Goal: Task Accomplishment & Management: Manage account settings

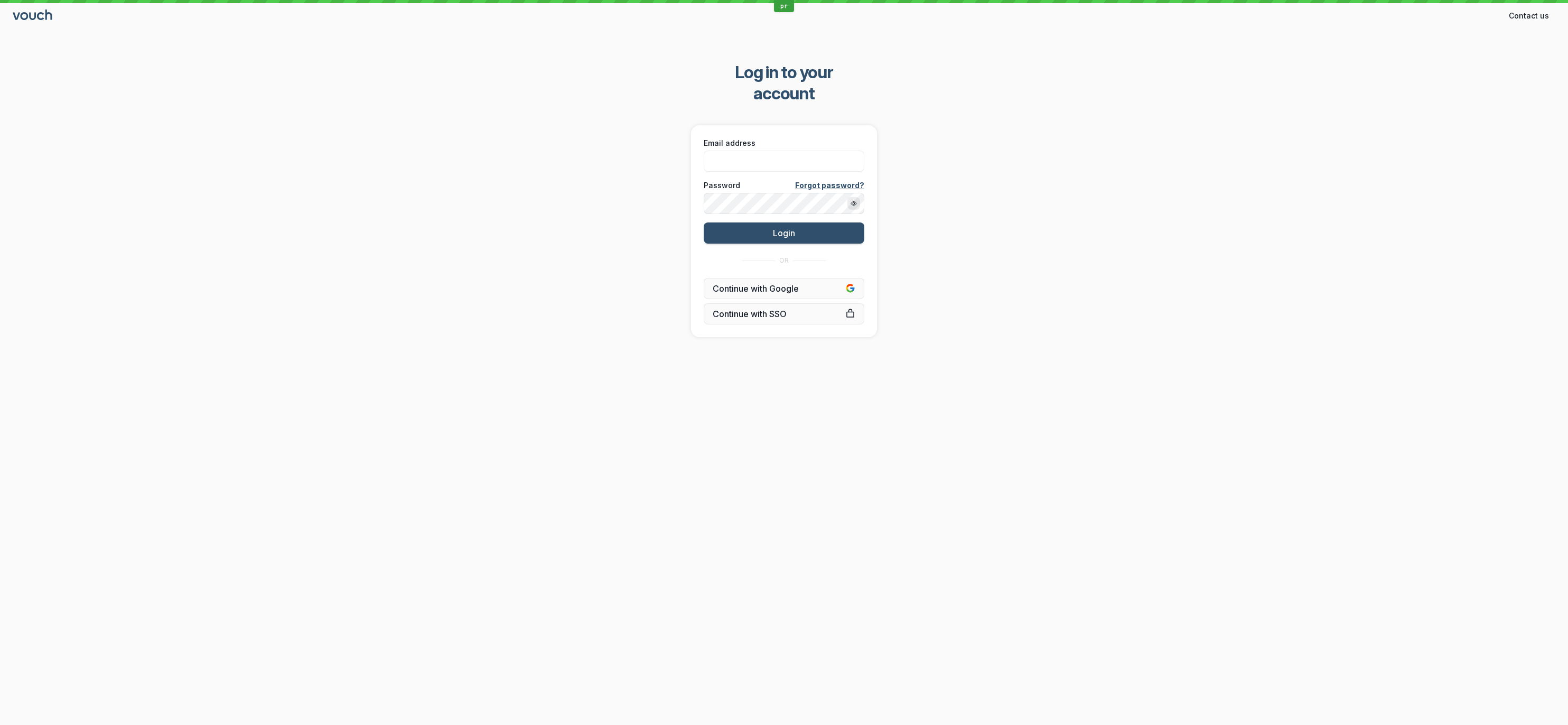
click at [1039, 269] on div "Log in to your account Email address Password Forgot password? Login OR Continu…" at bounding box center [784, 199] width 1568 height 309
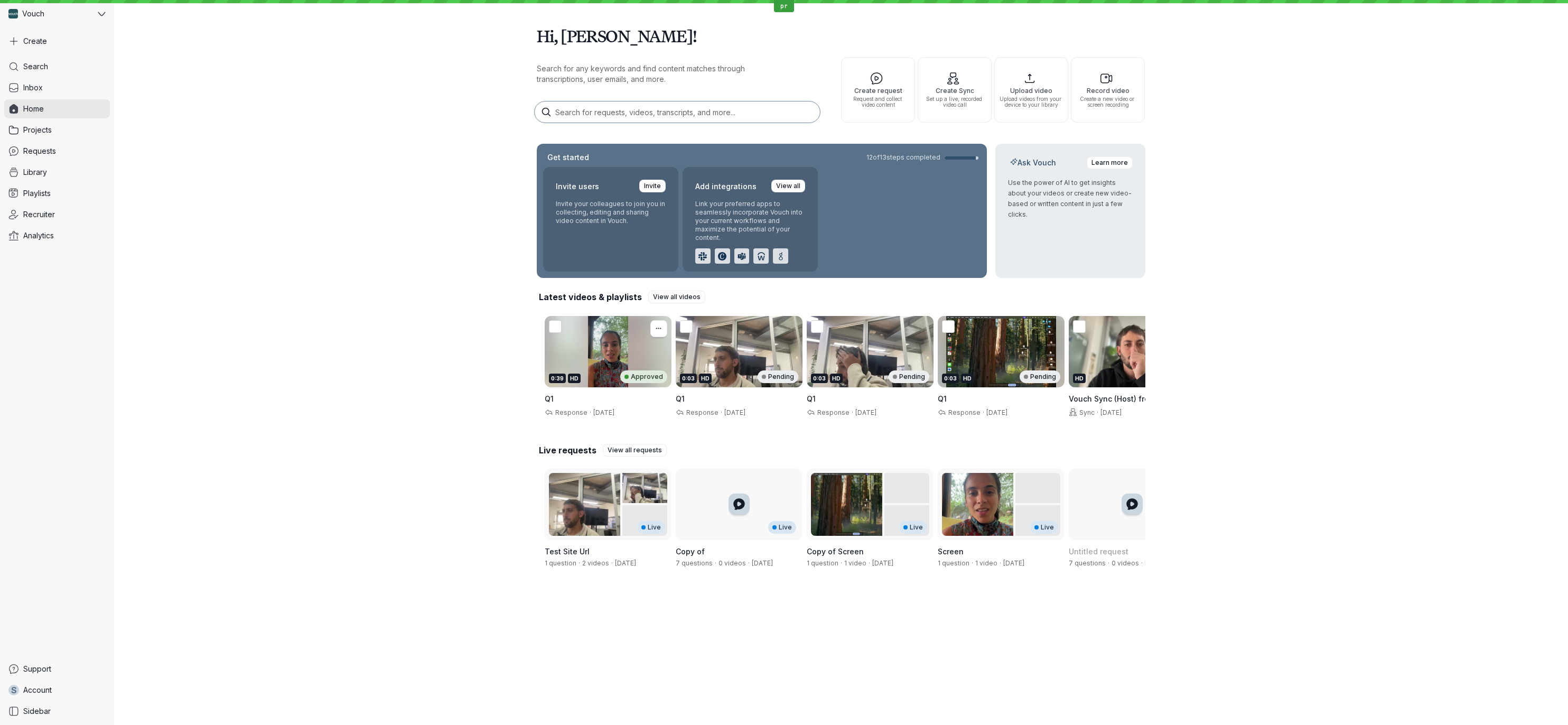
click at [592, 350] on div "0:39 HD Approved" at bounding box center [607, 352] width 127 height 72
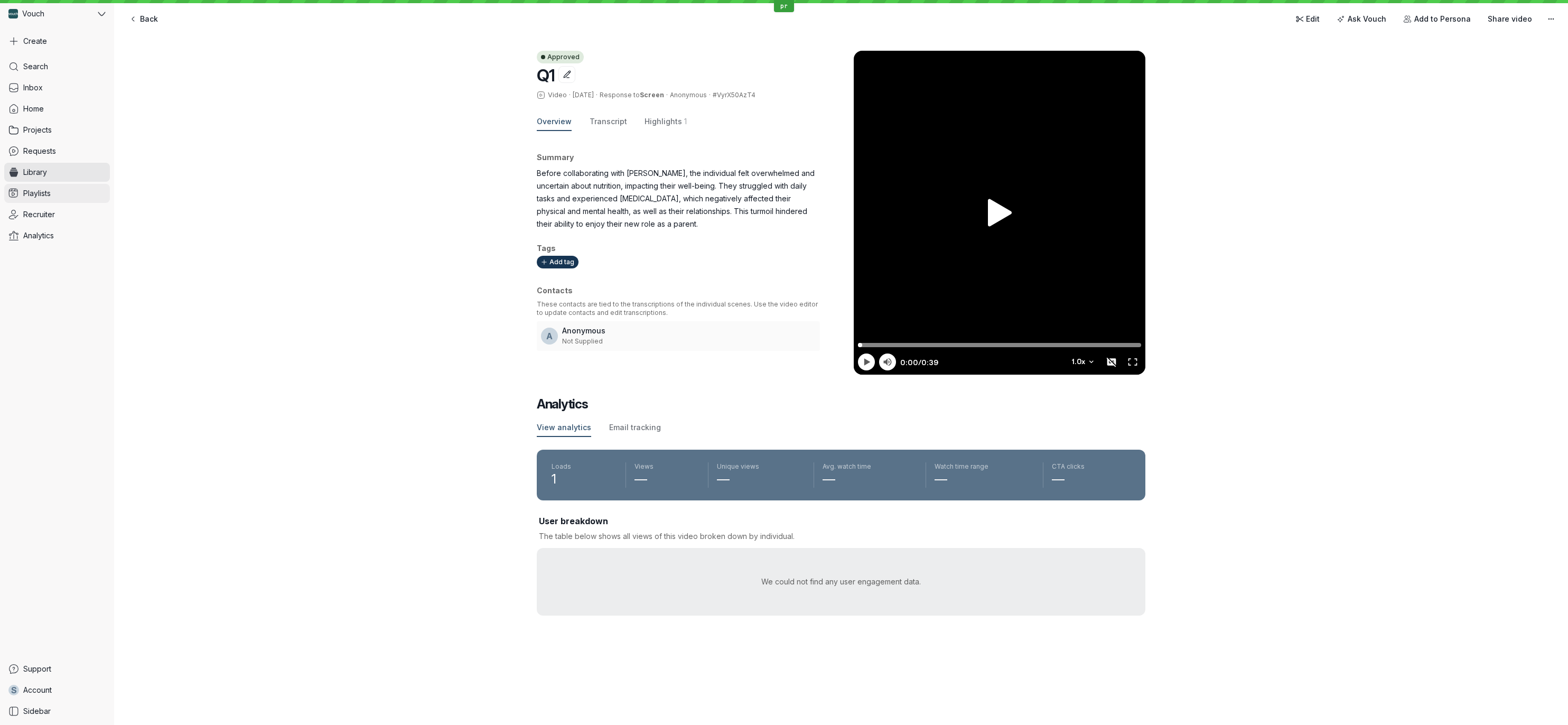
click at [39, 198] on link "Playlists" at bounding box center [57, 194] width 105 height 19
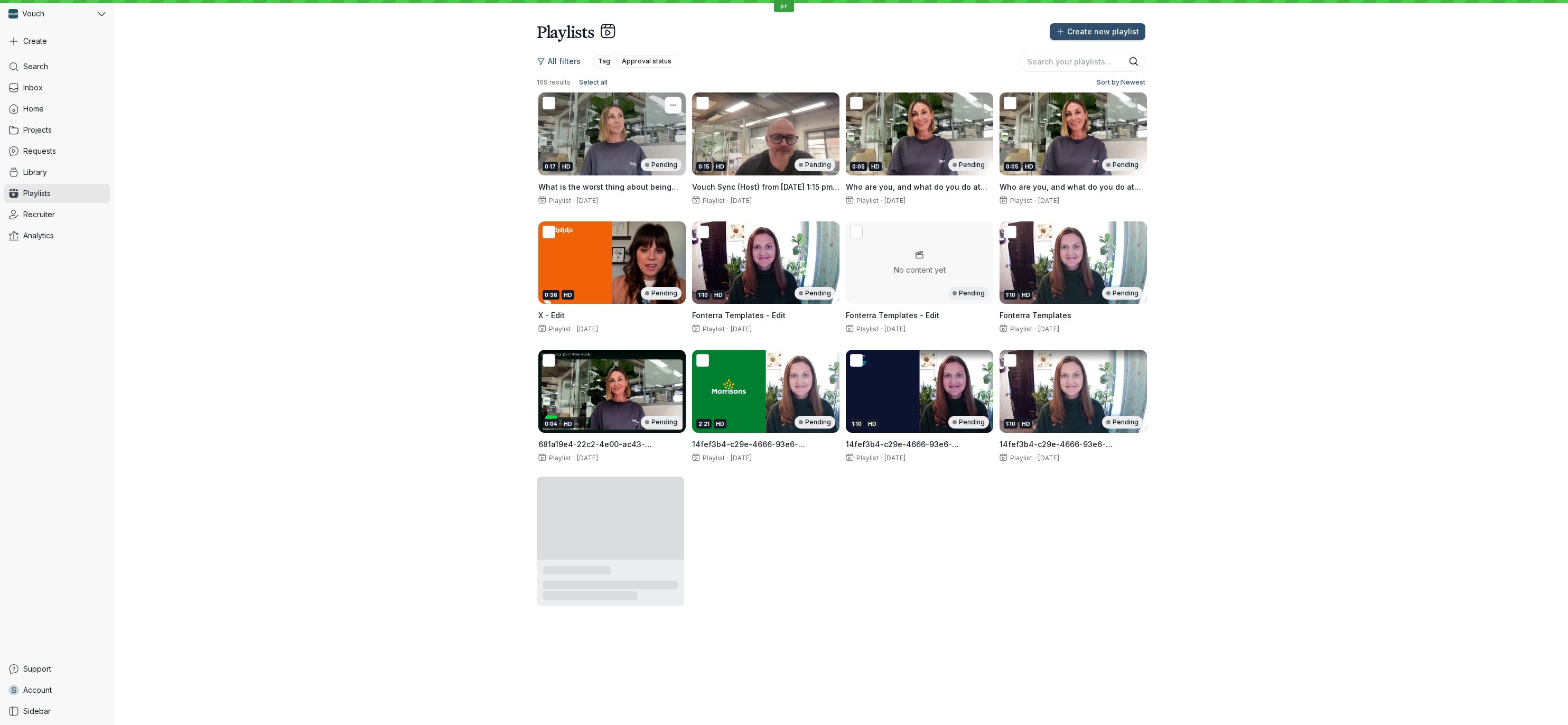
click at [618, 157] on div "0:17 HD Pending" at bounding box center [611, 134] width 147 height 83
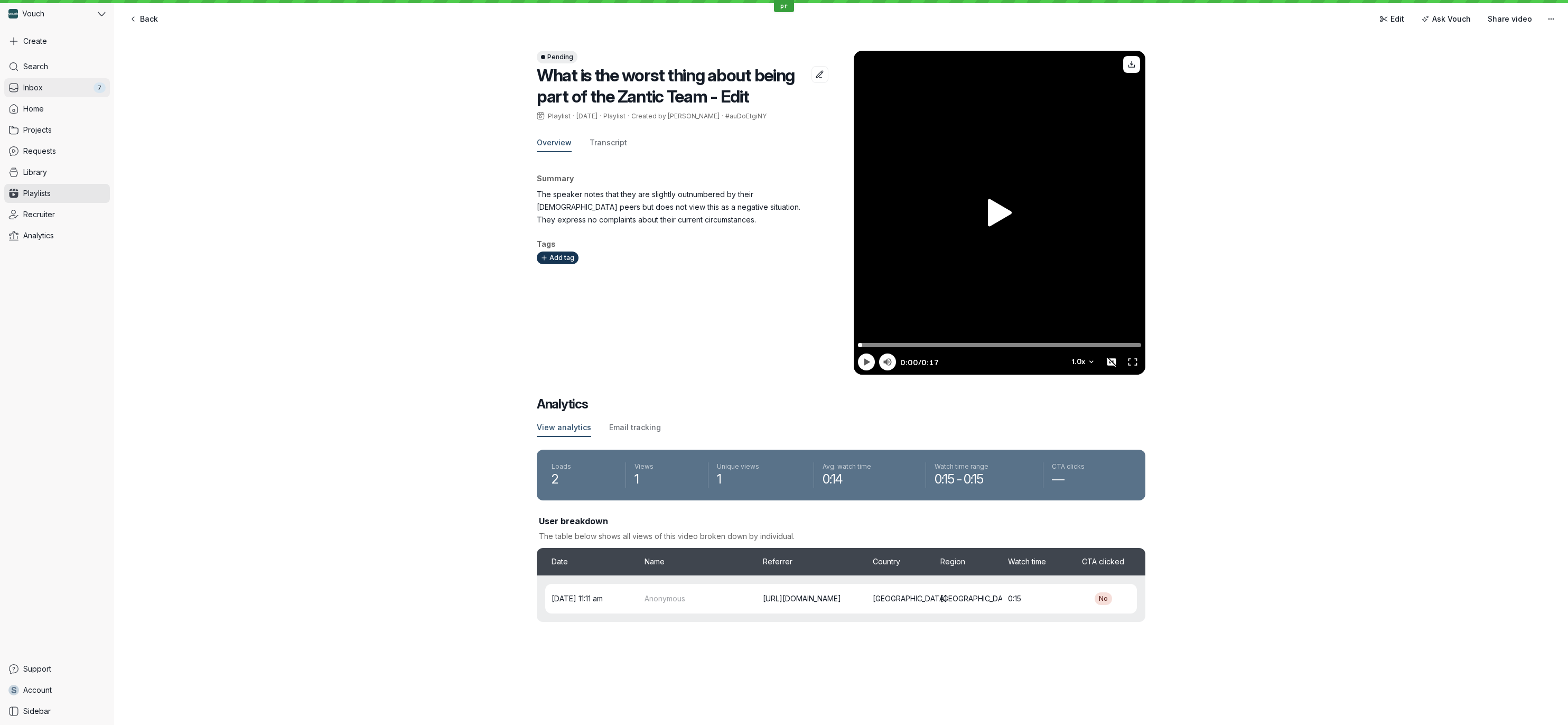
click at [78, 94] on link "Inbox 7" at bounding box center [57, 87] width 105 height 19
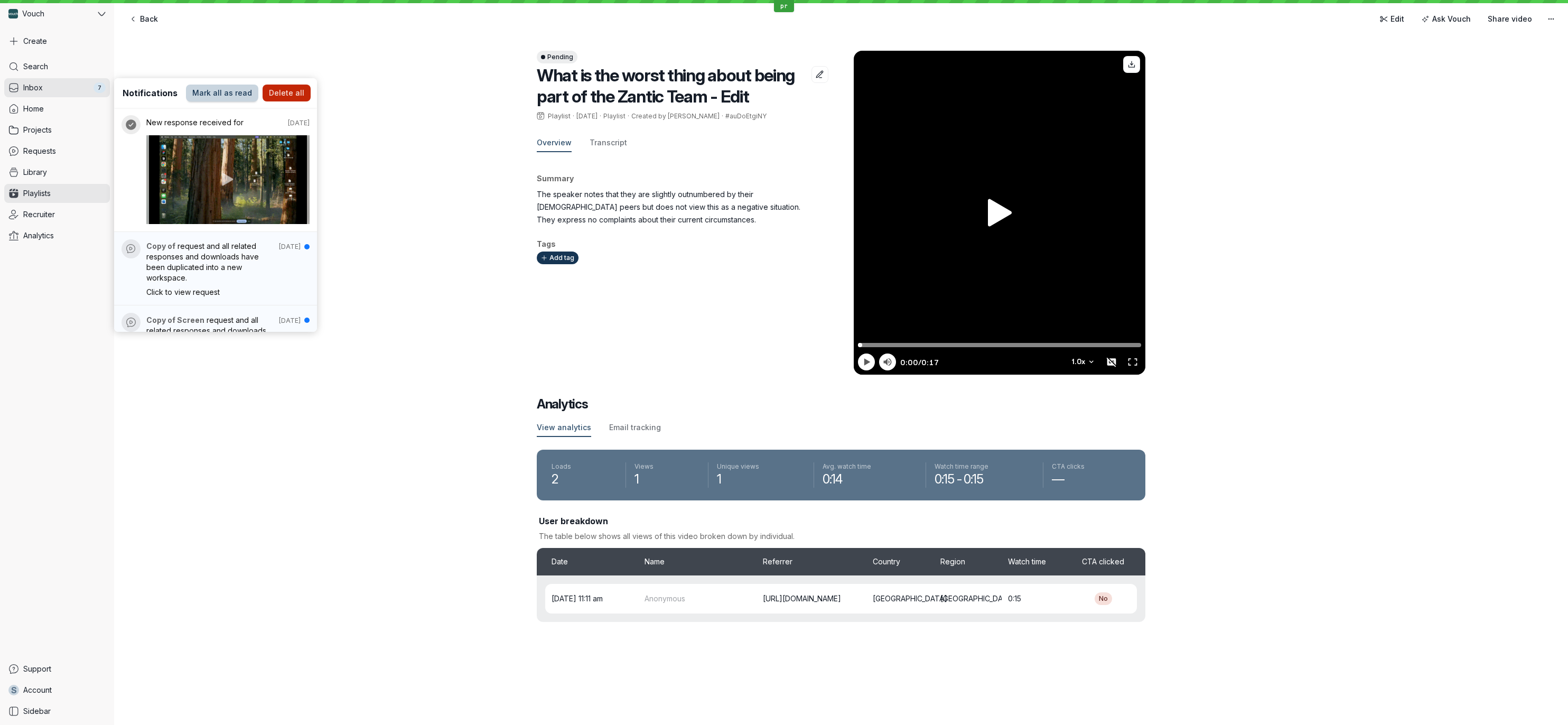
click at [227, 98] on button "Mark all as read" at bounding box center [222, 92] width 72 height 17
click at [39, 109] on span "Home" at bounding box center [34, 109] width 20 height 10
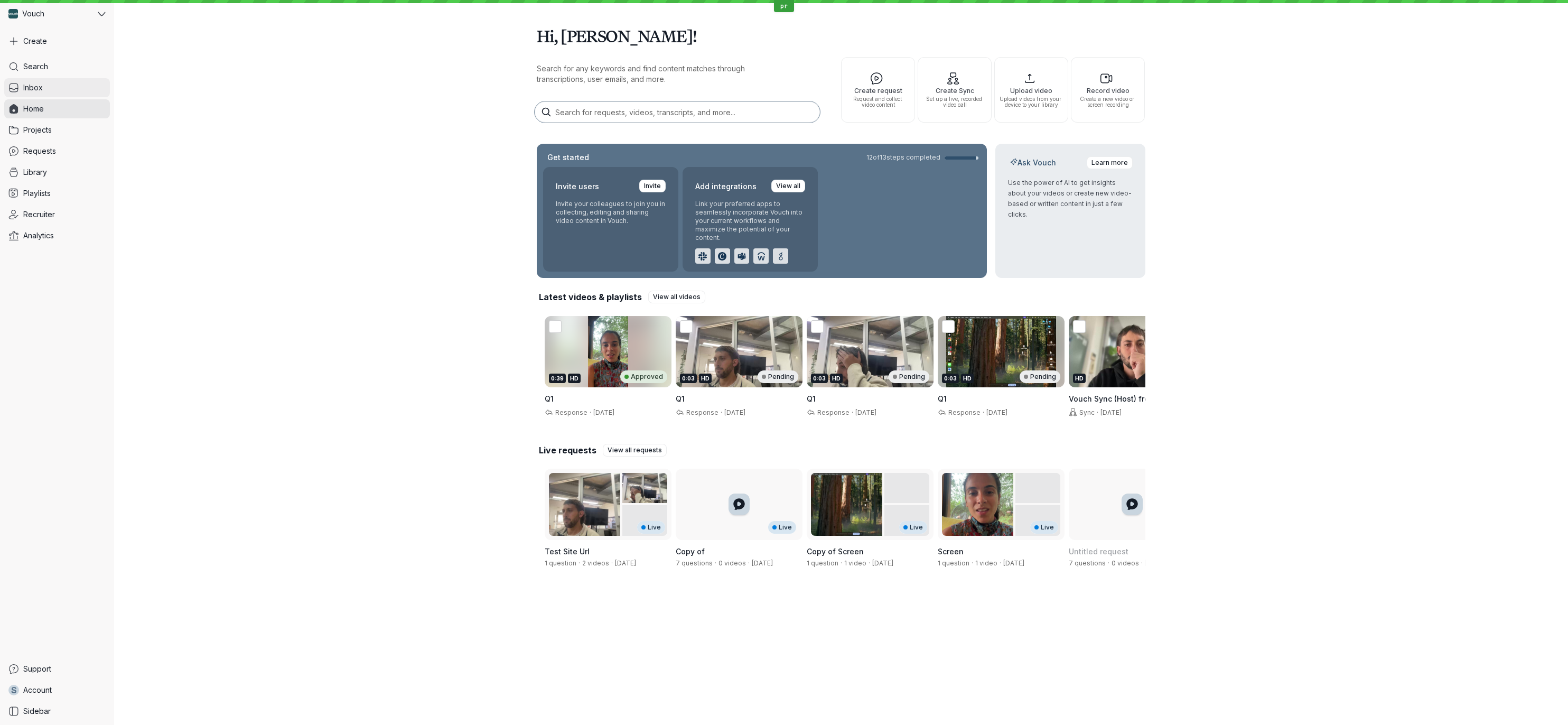
click at [43, 87] on link "Inbox" at bounding box center [57, 87] width 105 height 19
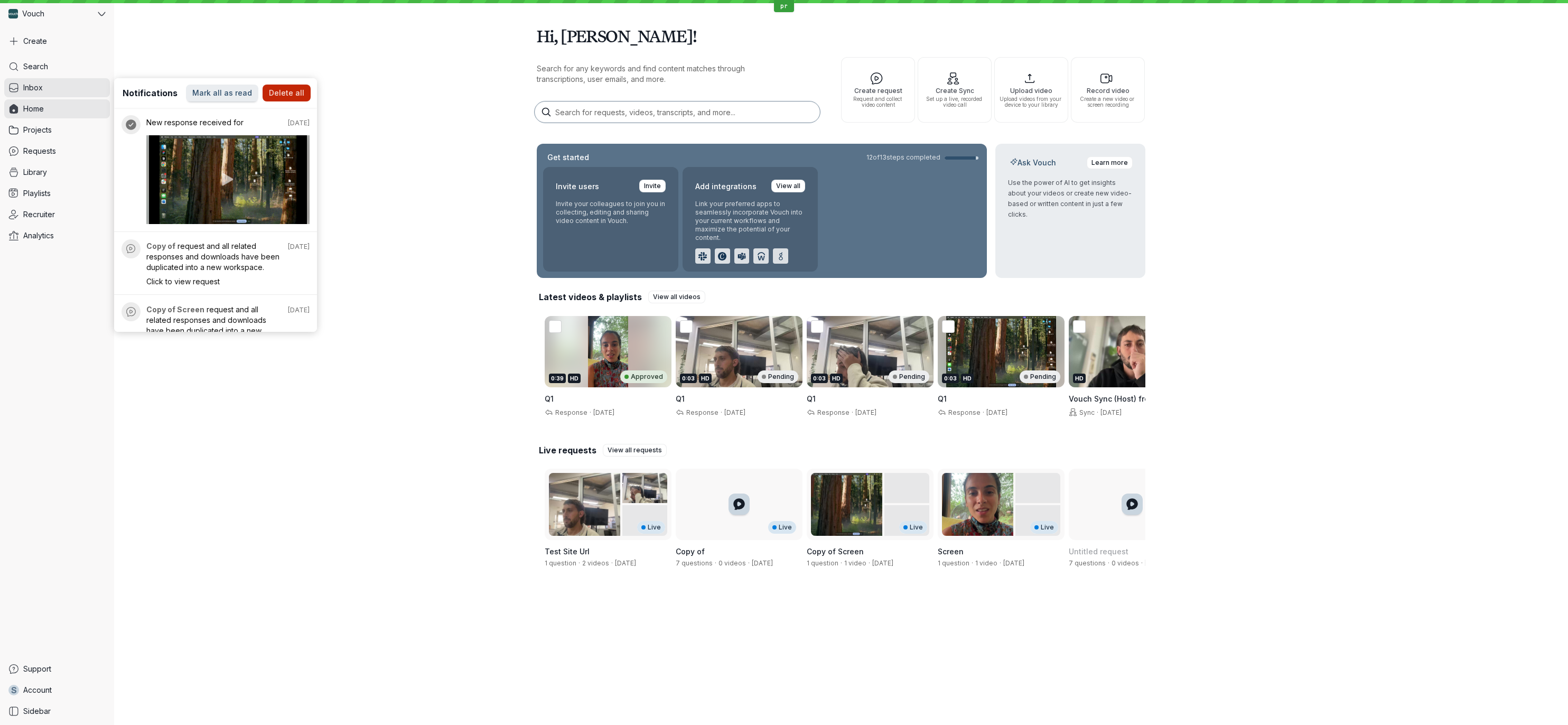
click at [295, 96] on span "Delete all" at bounding box center [286, 92] width 35 height 10
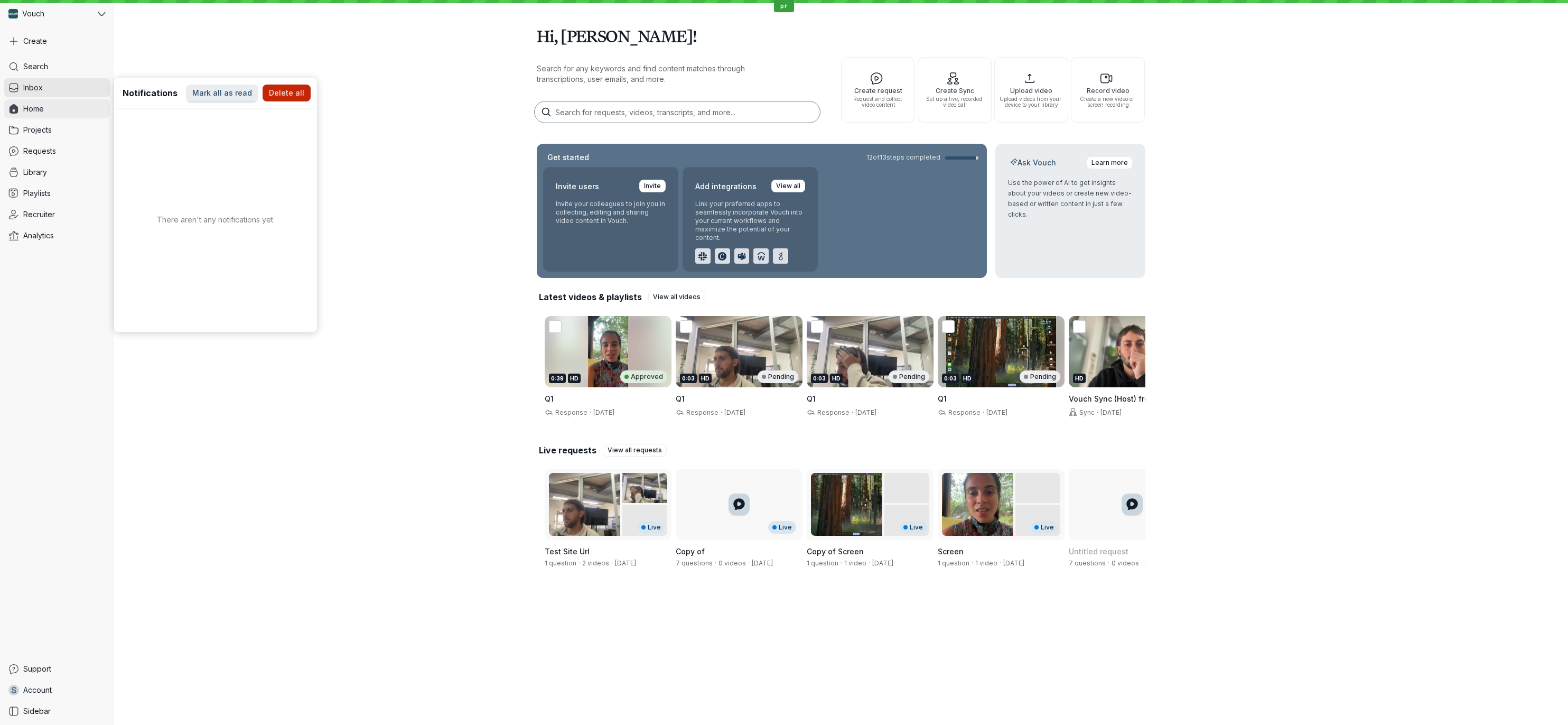
click at [40, 118] on link "Home" at bounding box center [57, 109] width 105 height 19
click at [61, 144] on link "Requests" at bounding box center [57, 151] width 105 height 19
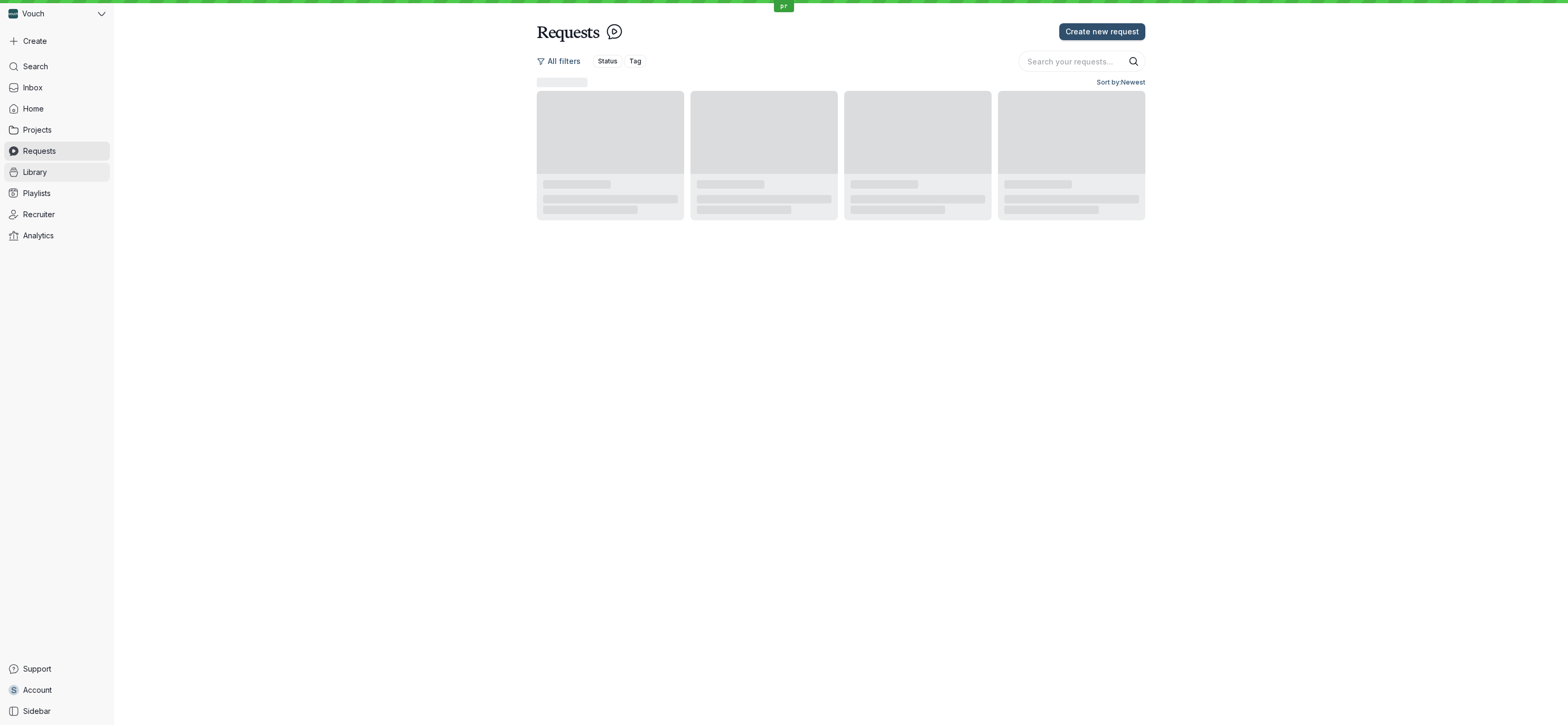
click at [65, 179] on link "Library" at bounding box center [57, 172] width 105 height 19
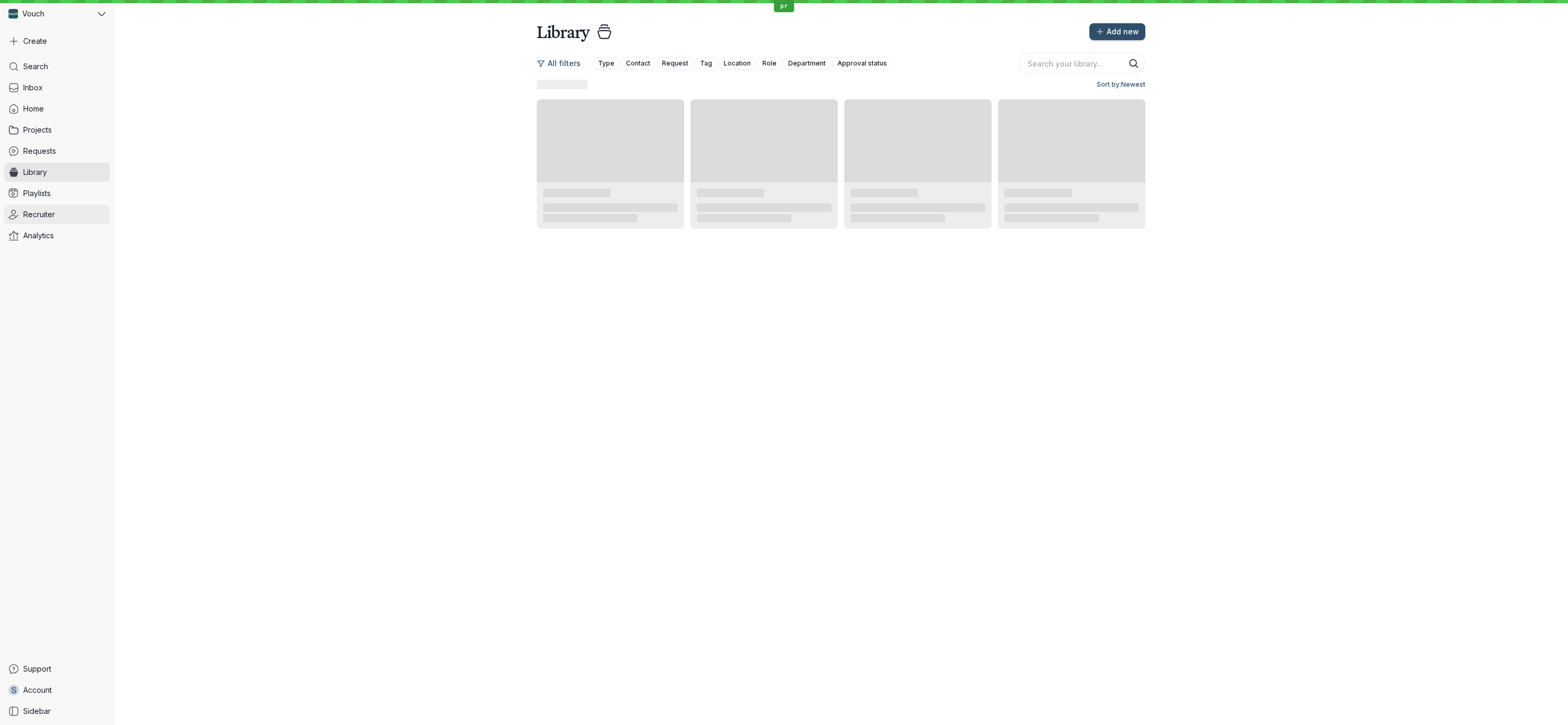
click at [61, 211] on link "Recruiter" at bounding box center [57, 215] width 105 height 19
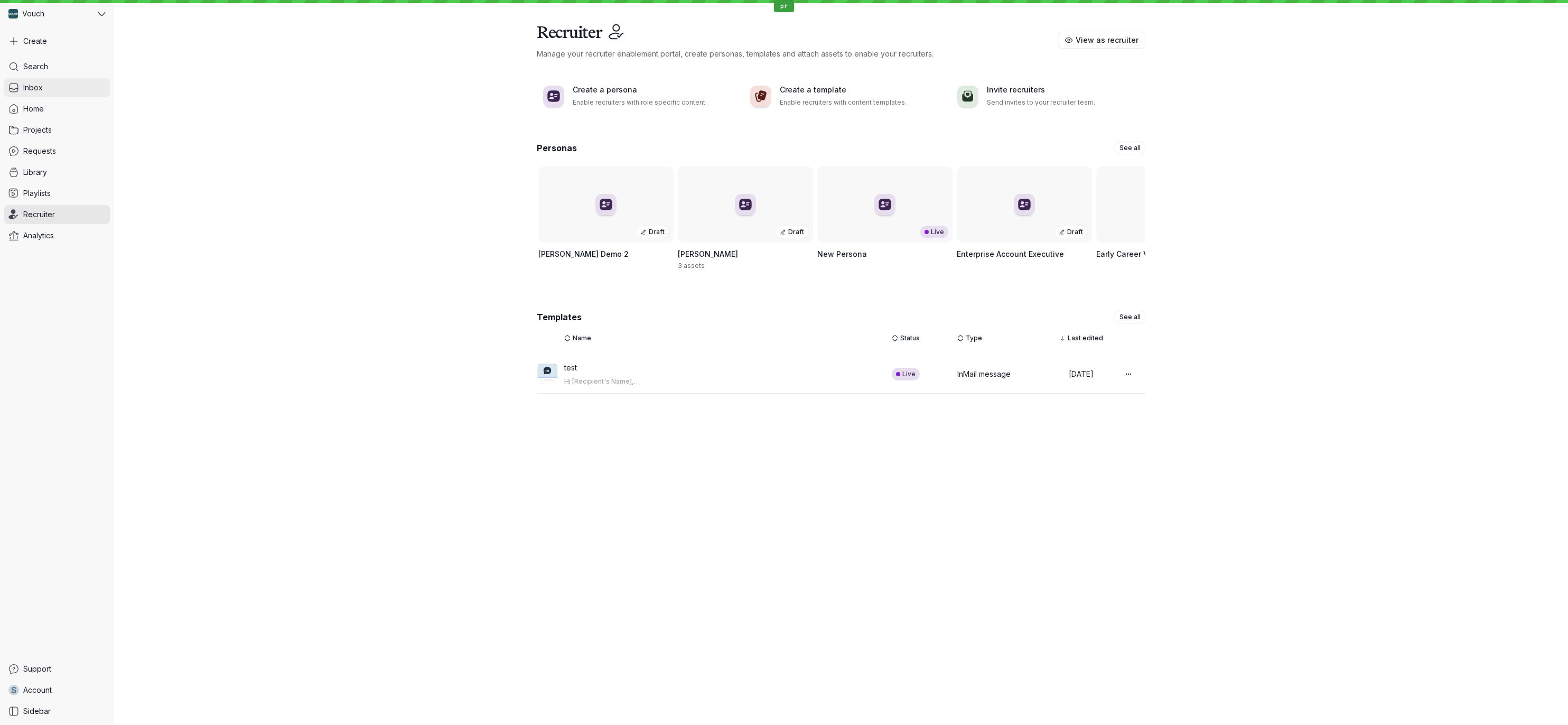
click at [47, 85] on link "Inbox" at bounding box center [57, 87] width 105 height 19
click at [49, 72] on link "Search" at bounding box center [57, 67] width 105 height 19
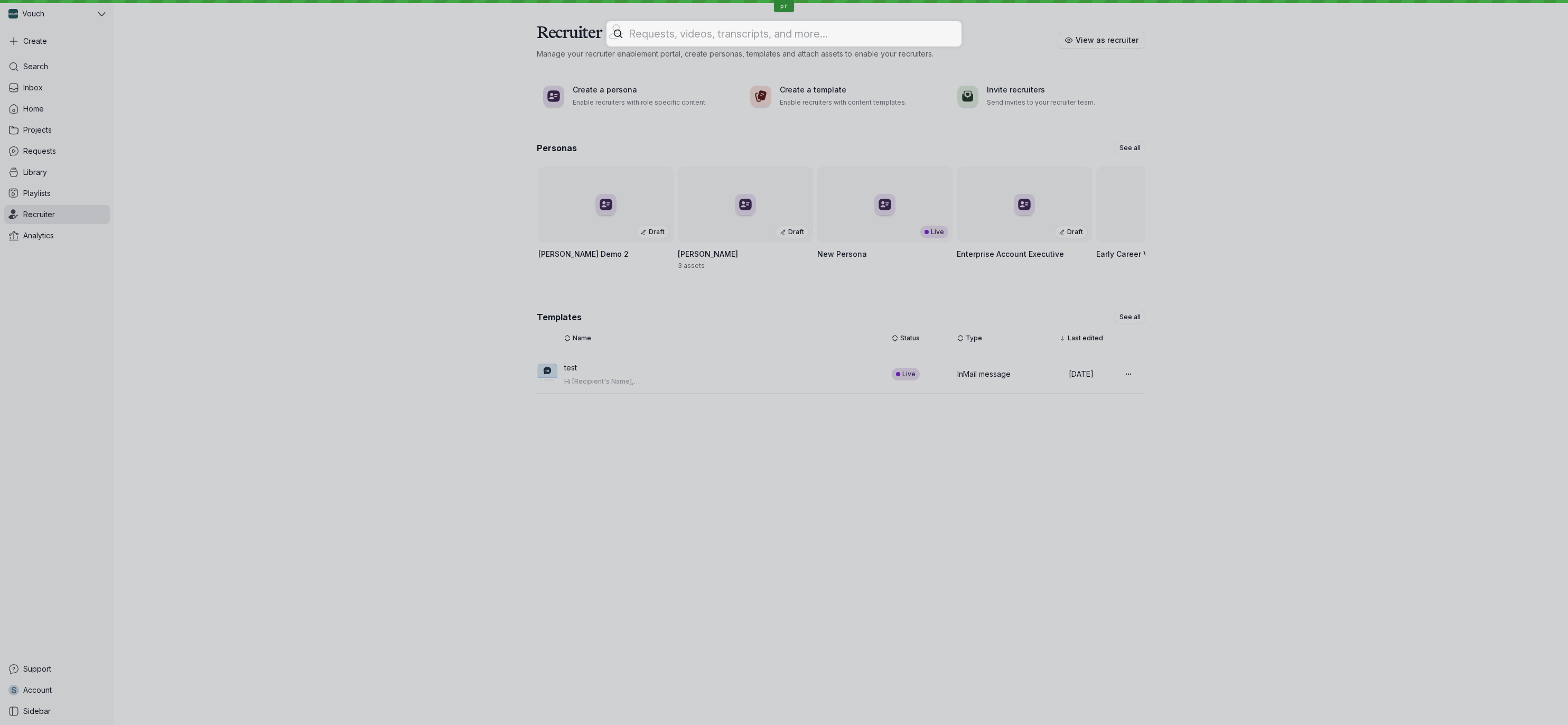
click at [53, 89] on div at bounding box center [784, 362] width 1568 height 725
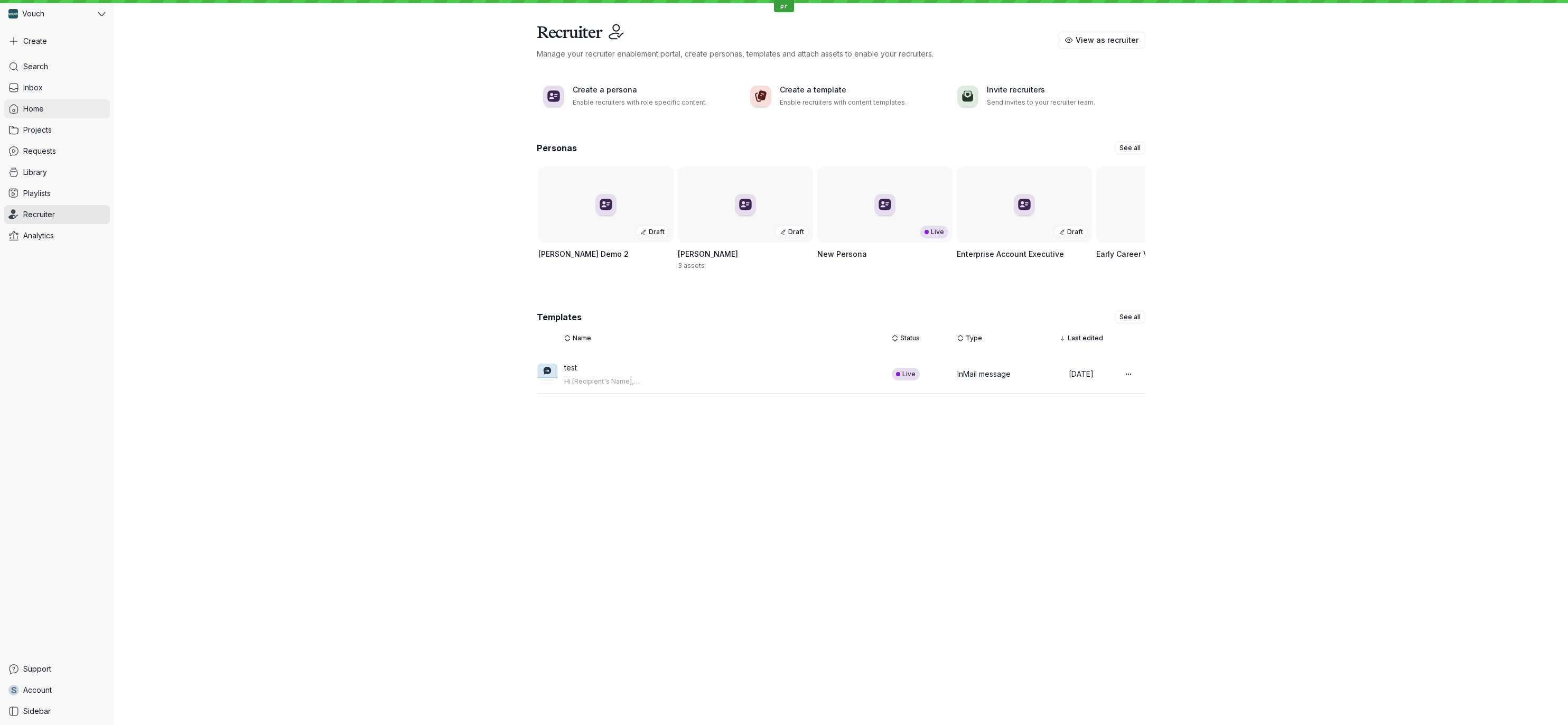
click at [53, 109] on link "Home" at bounding box center [57, 109] width 105 height 19
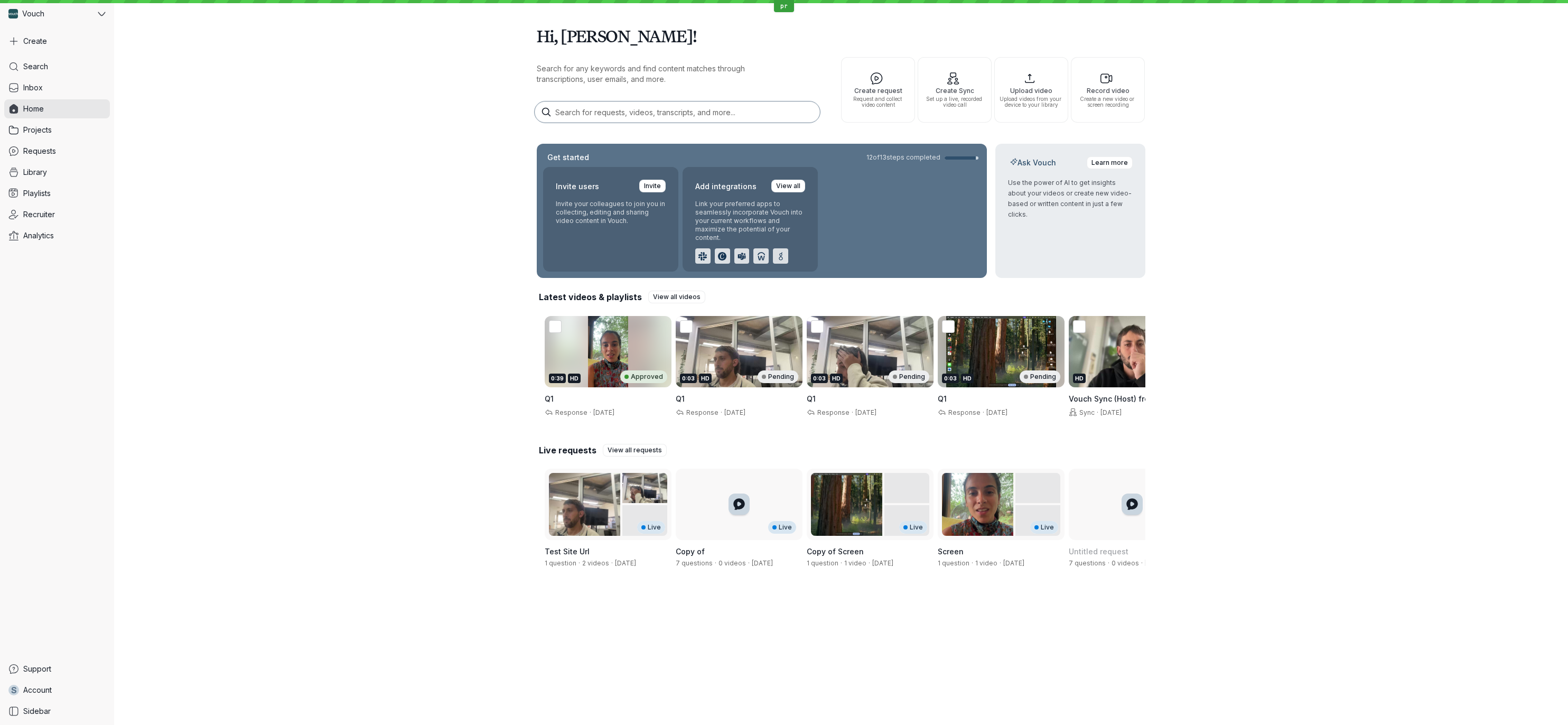
click at [52, 121] on link "Projects" at bounding box center [57, 130] width 105 height 19
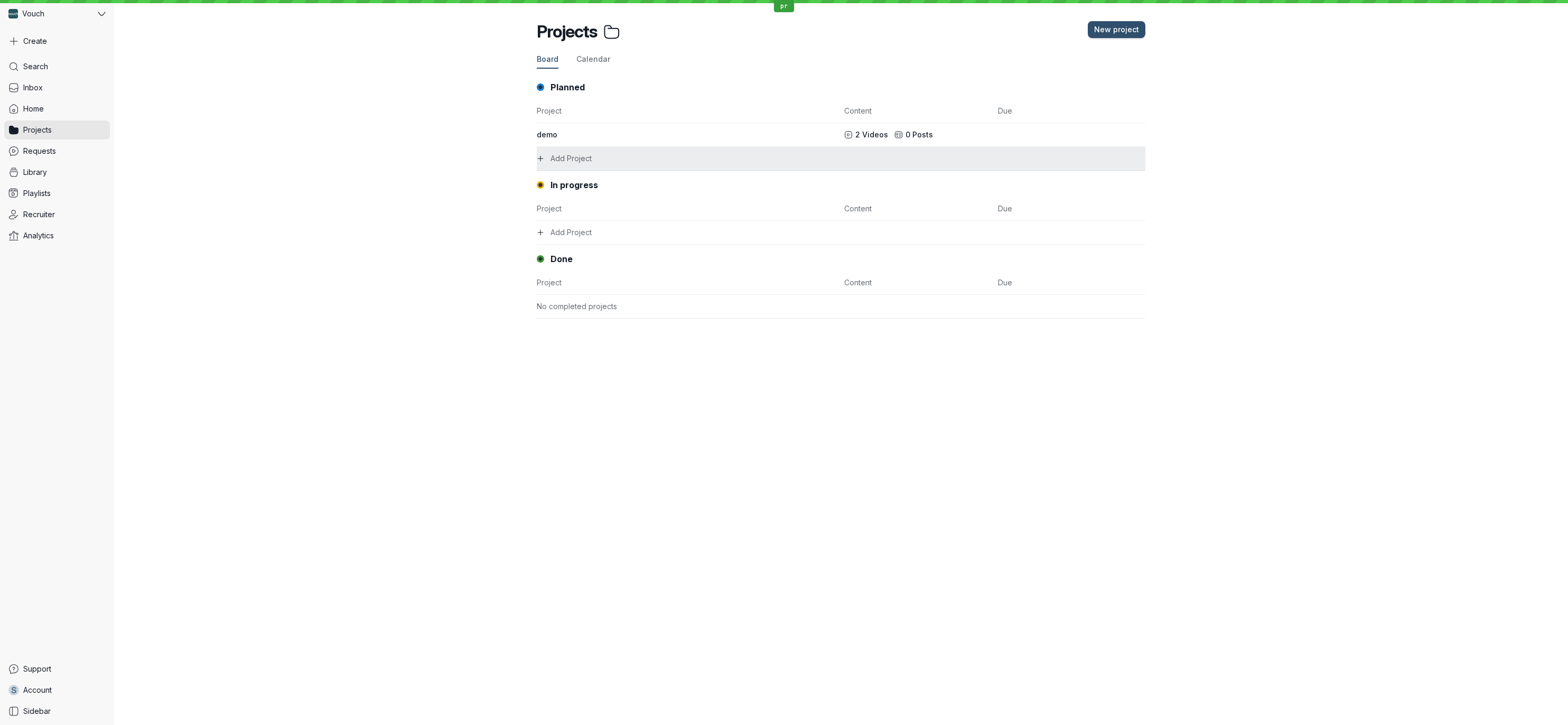
click at [548, 152] on button "Add Project" at bounding box center [841, 159] width 609 height 24
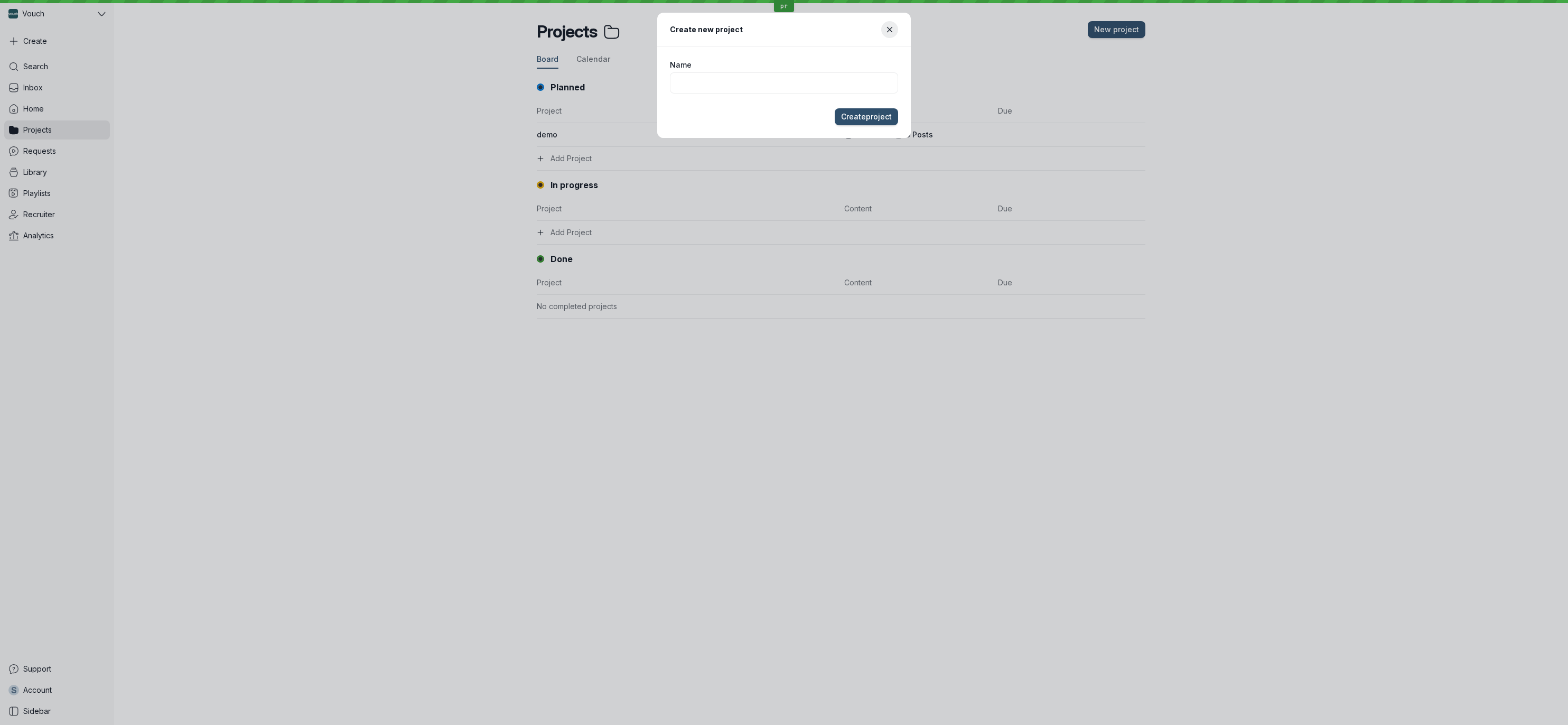
click at [423, 204] on div "Create new project Name Create project" at bounding box center [784, 362] width 1568 height 725
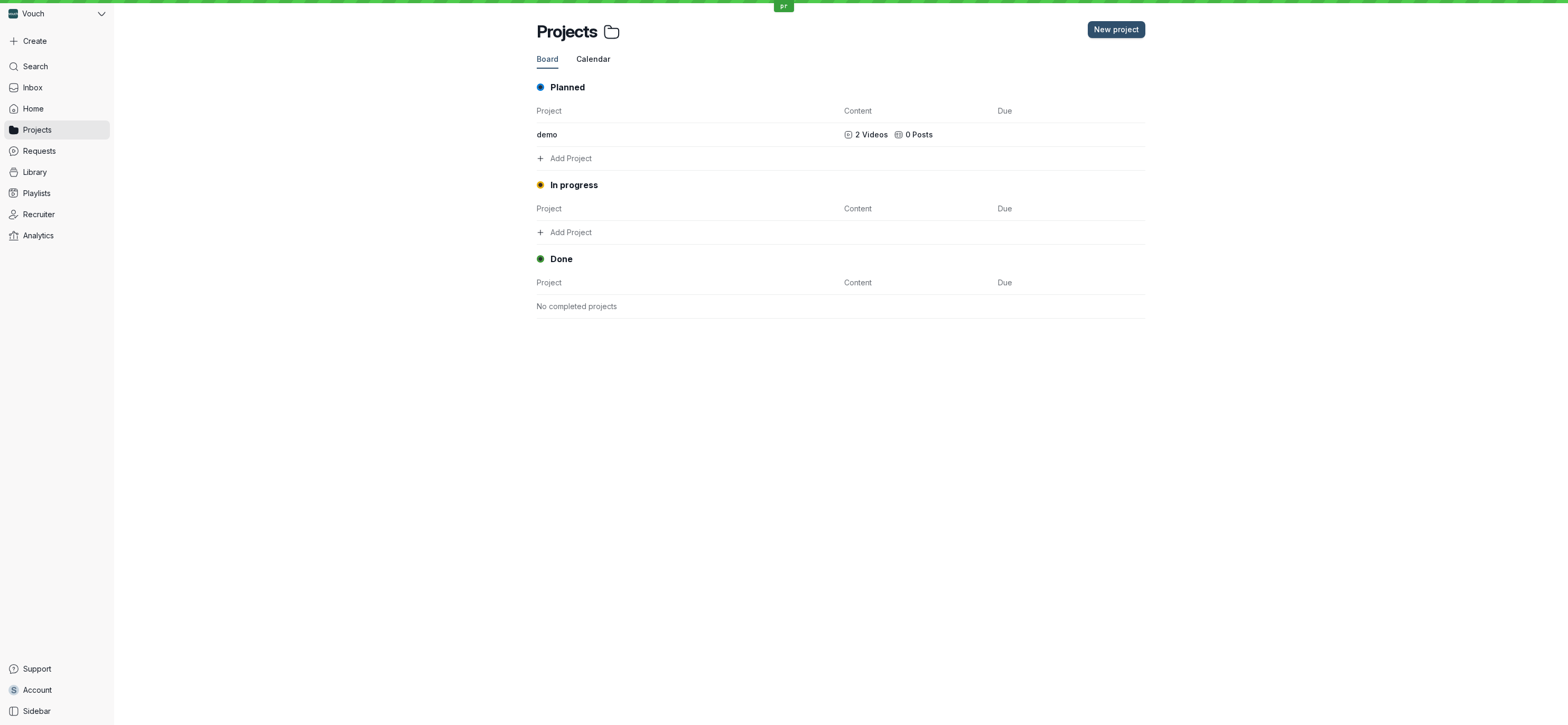
click at [589, 56] on span "Calendar" at bounding box center [593, 58] width 34 height 10
click at [1016, 309] on span "August" at bounding box center [1016, 305] width 26 height 10
click at [1116, 36] on button "New project" at bounding box center [1116, 29] width 57 height 17
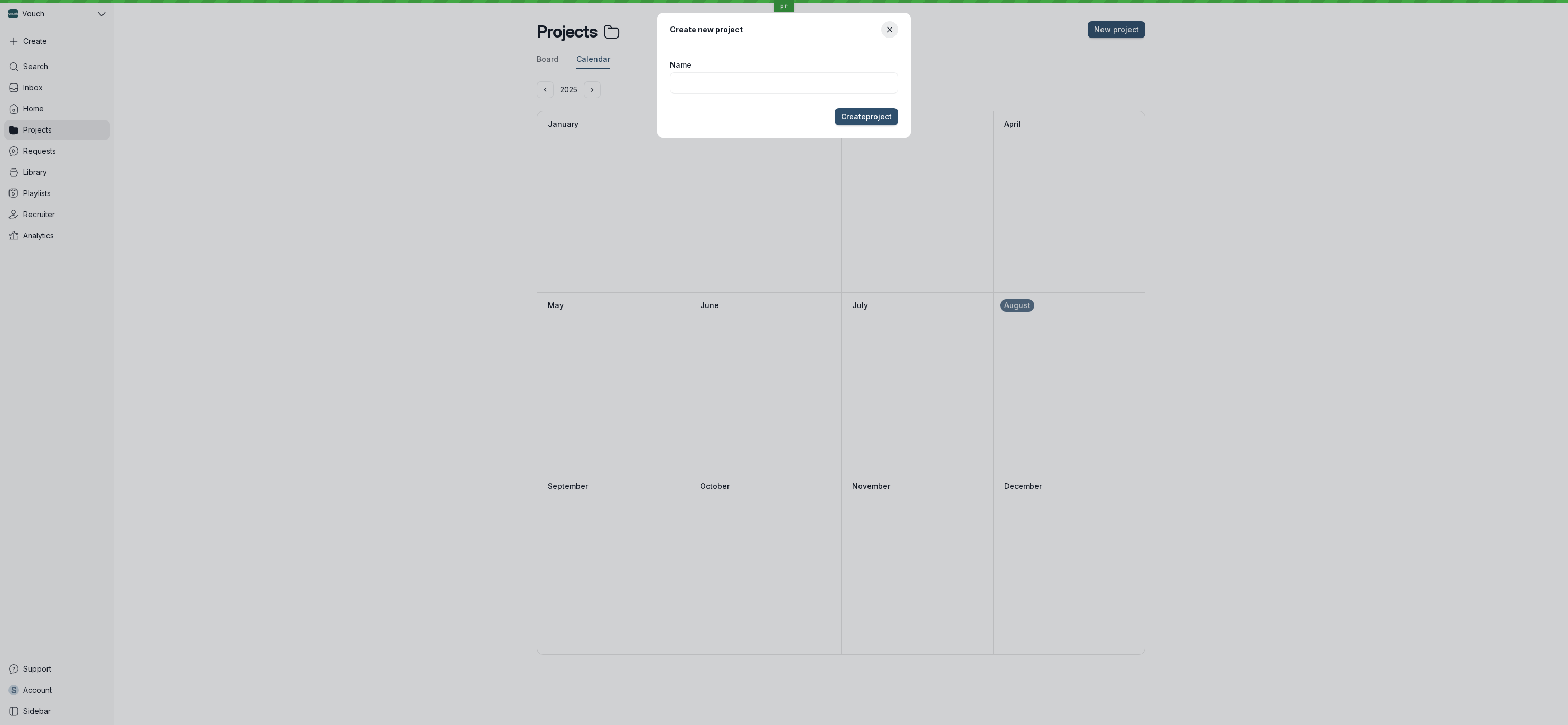
click at [479, 159] on div "Create new project Name Create project" at bounding box center [784, 362] width 1568 height 725
click at [890, 31] on icon "Close modal" at bounding box center [889, 29] width 9 height 9
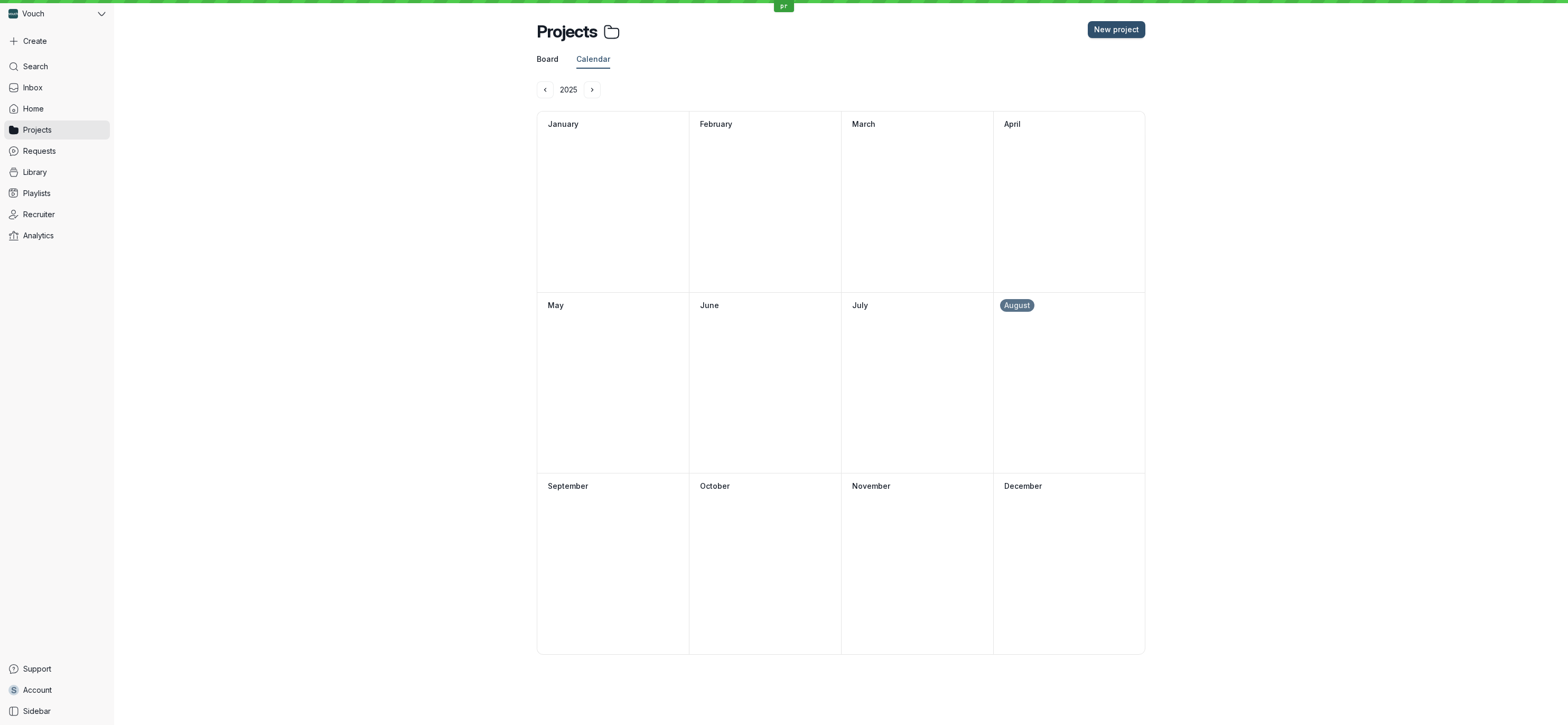
click at [552, 61] on span "Board" at bounding box center [548, 58] width 22 height 10
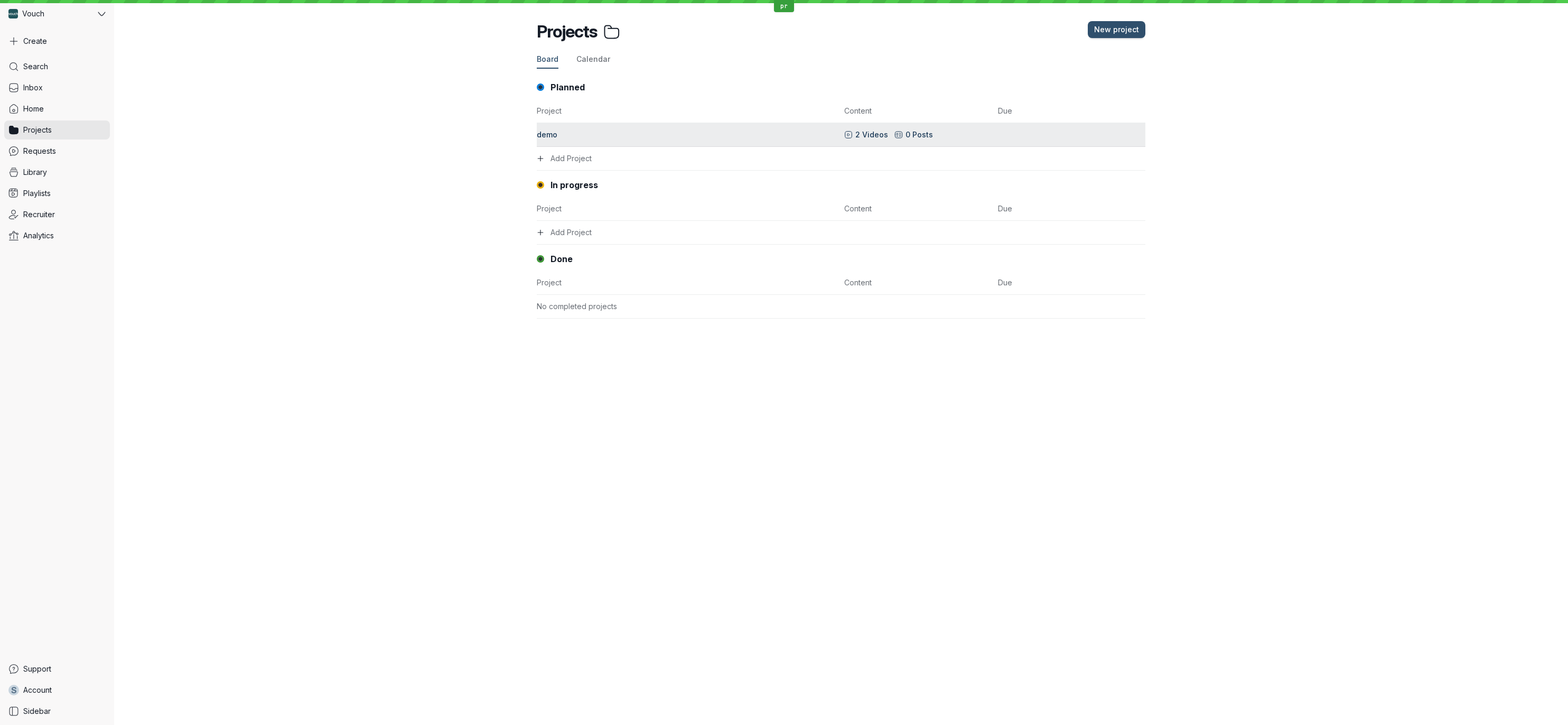
click at [600, 139] on div "demo" at bounding box center [687, 135] width 301 height 10
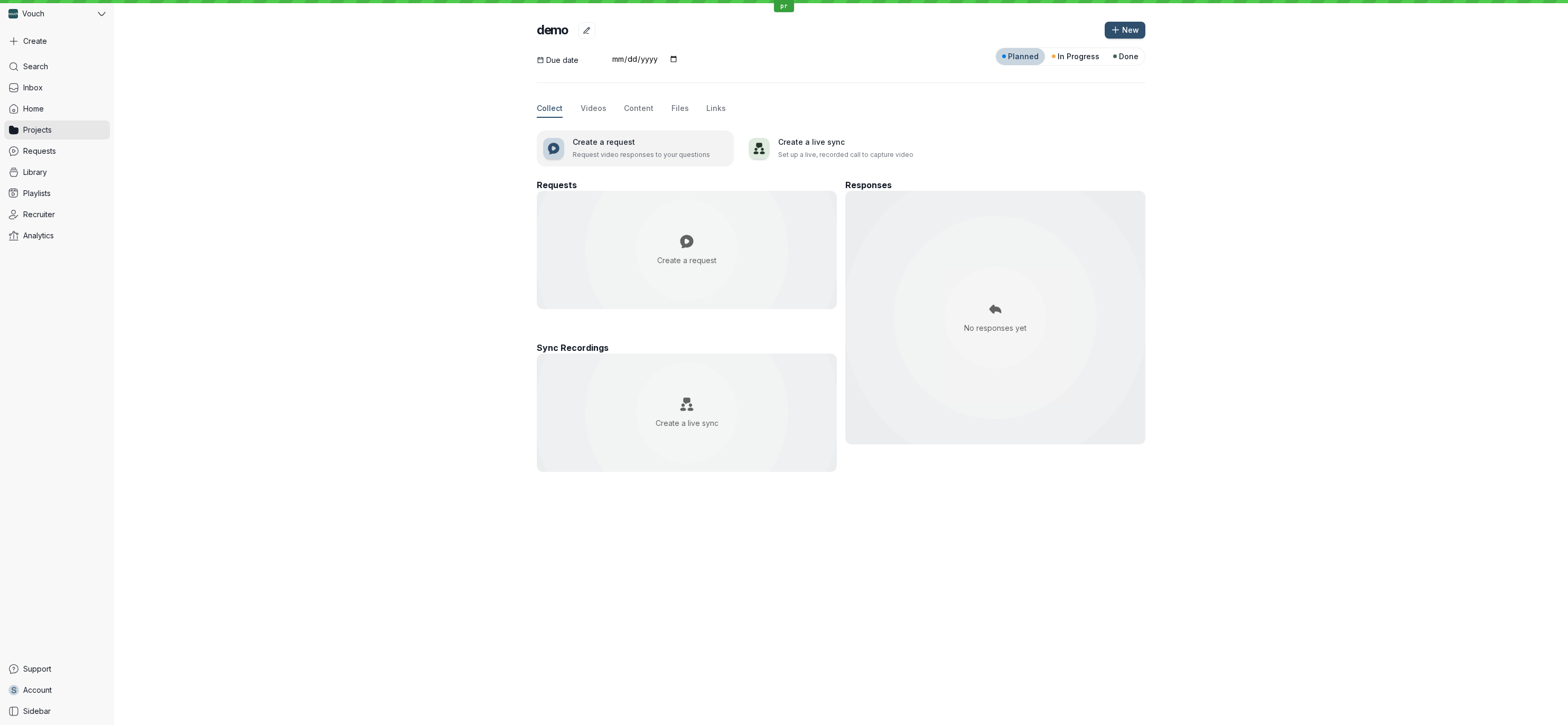
click at [673, 157] on p "Request video responses to your questions" at bounding box center [650, 154] width 155 height 10
click at [813, 138] on h3 "Create a live sync" at bounding box center [855, 142] width 155 height 10
click at [470, 174] on div "Due date Planned In Progress Done Collect Videos Content Files Links Create a r…" at bounding box center [841, 243] width 1454 height 409
click at [592, 120] on div "Due date Planned In Progress Done Collect Videos Content Files Links Create a r…" at bounding box center [841, 247] width 609 height 400
click at [592, 110] on span "Videos" at bounding box center [593, 108] width 26 height 10
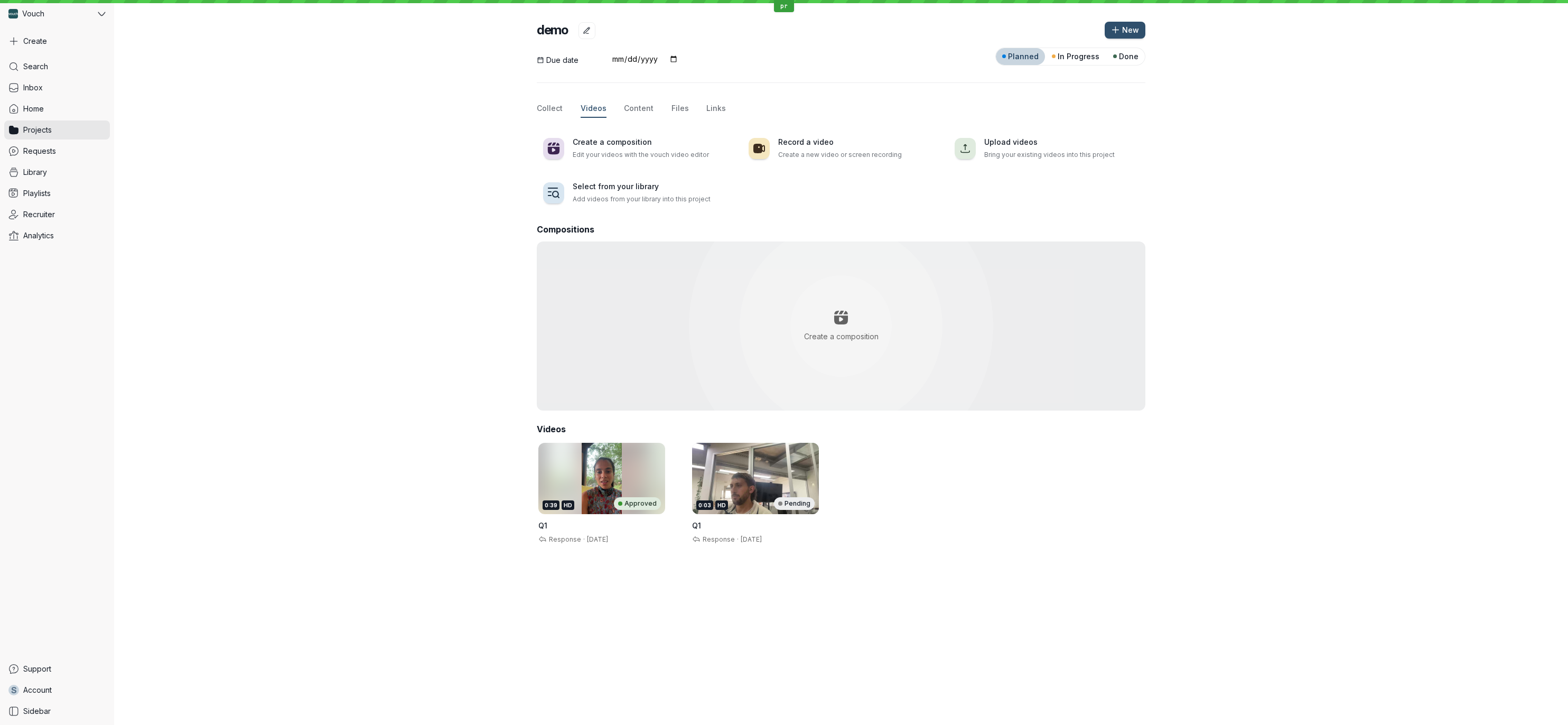
click at [497, 409] on div "Due date Planned In Progress Done Collect Videos Content Files Links Create a c…" at bounding box center [841, 295] width 1454 height 512
click at [554, 498] on div "0:39 HD Approved" at bounding box center [602, 504] width 118 height 13
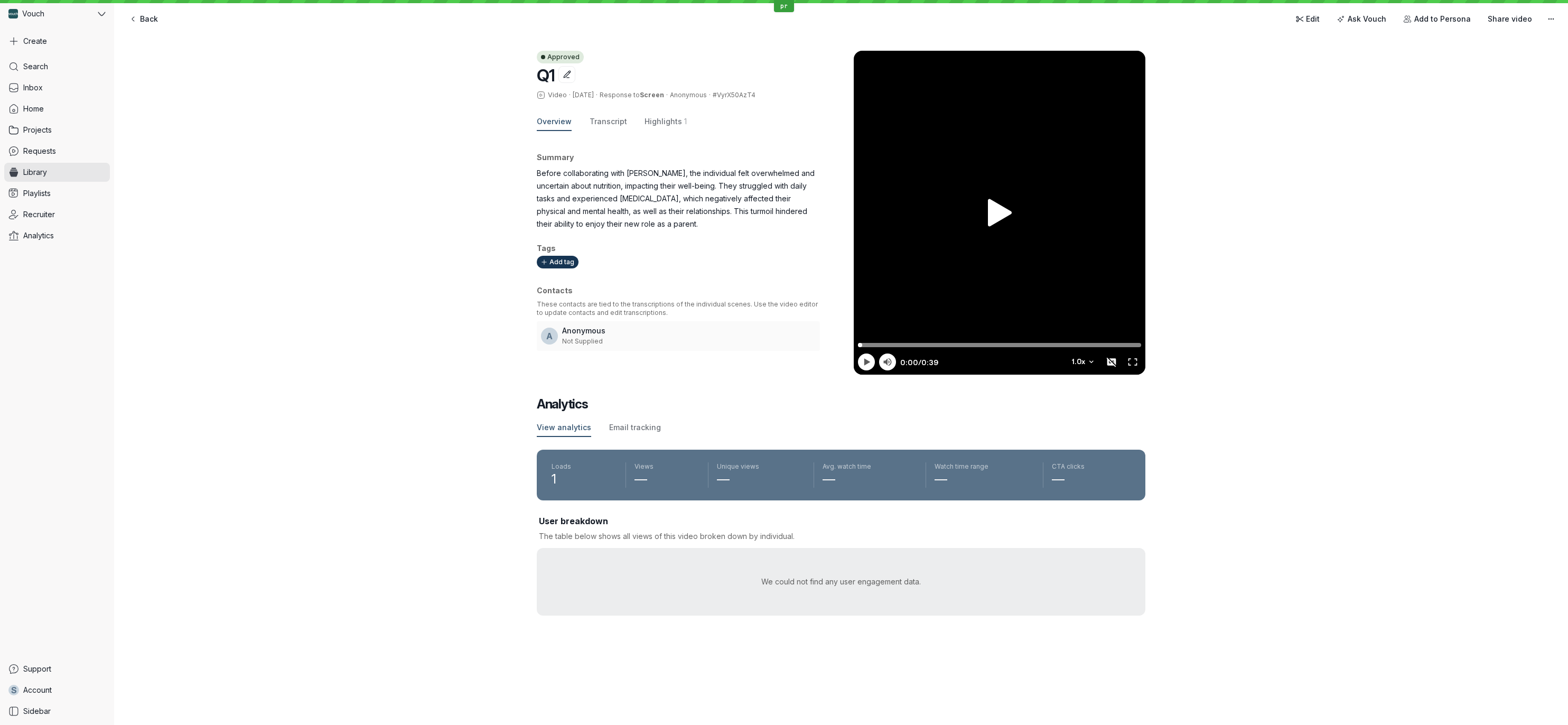
drag, startPoint x: 529, startPoint y: 299, endPoint x: 552, endPoint y: 287, distance: 25.9
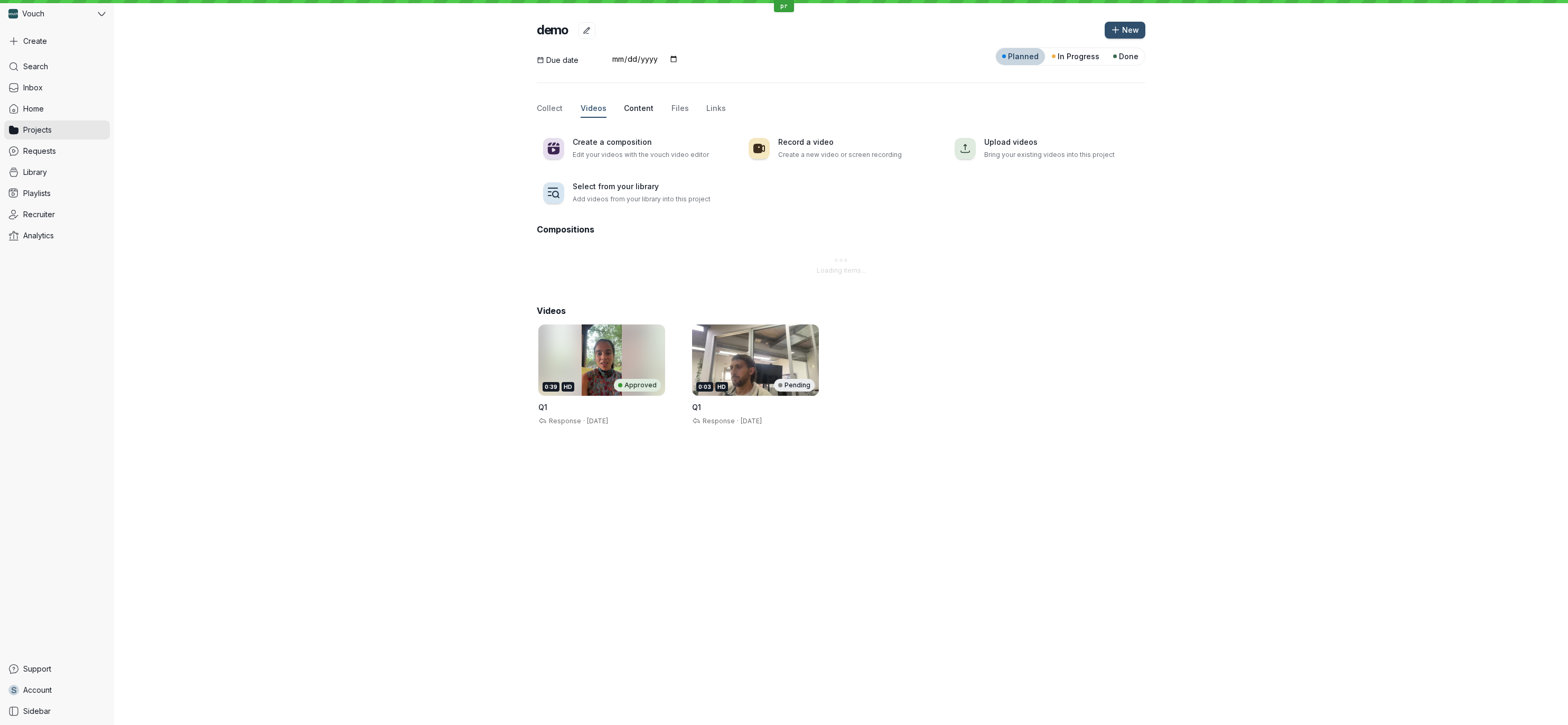
click at [646, 105] on span "Content" at bounding box center [639, 108] width 30 height 10
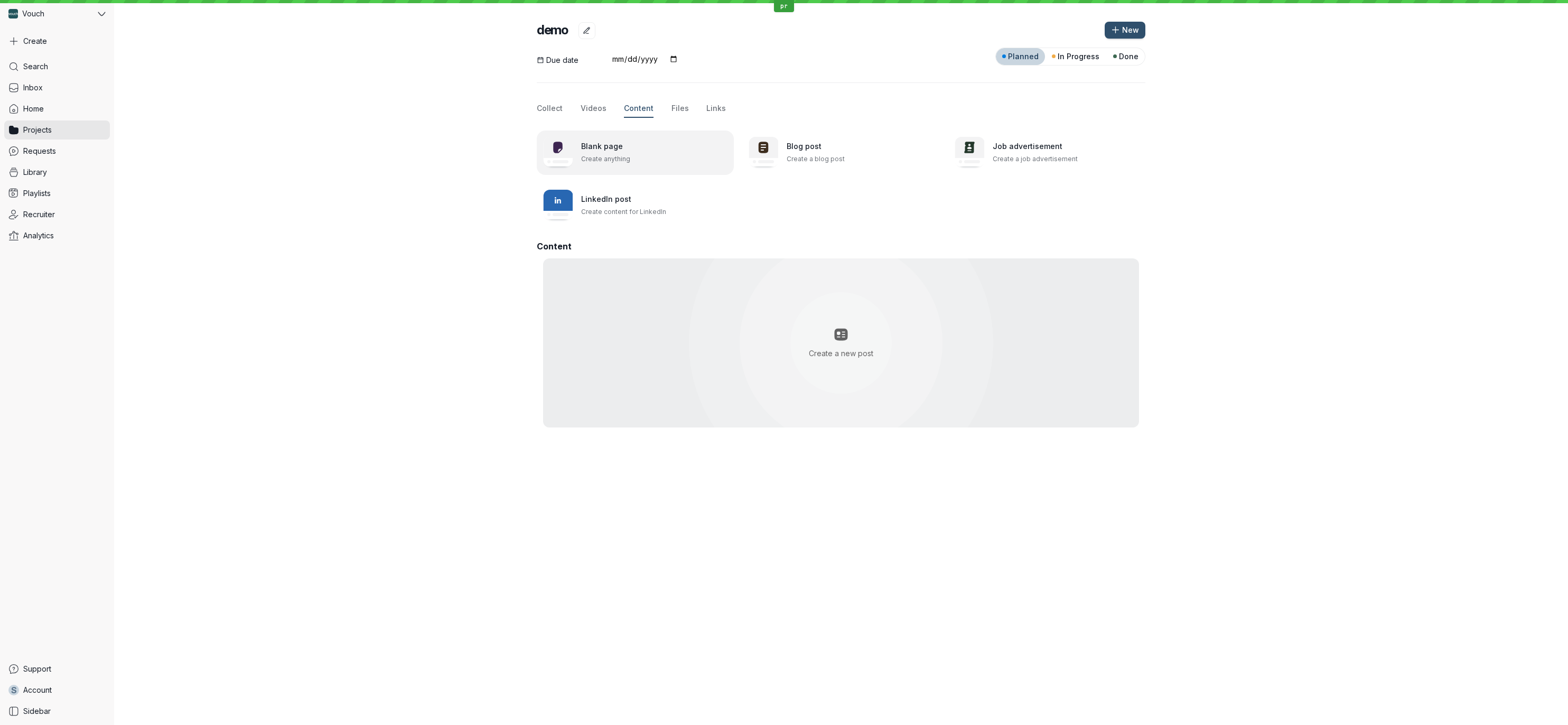
click at [615, 161] on p "Create anything" at bounding box center [655, 158] width 146 height 10
click at [810, 142] on h3 "Blog post" at bounding box center [860, 146] width 146 height 10
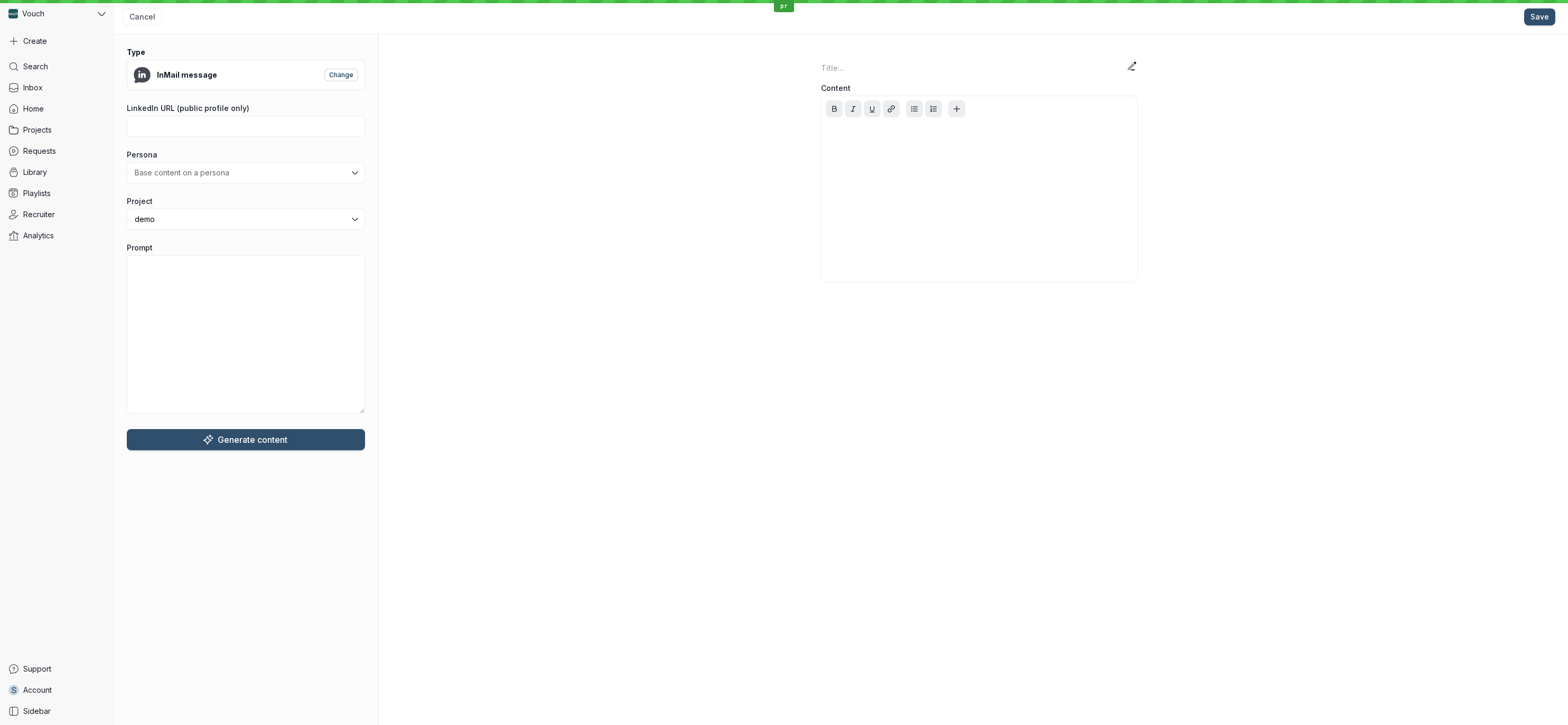
click at [340, 74] on span "Change" at bounding box center [341, 75] width 24 height 10
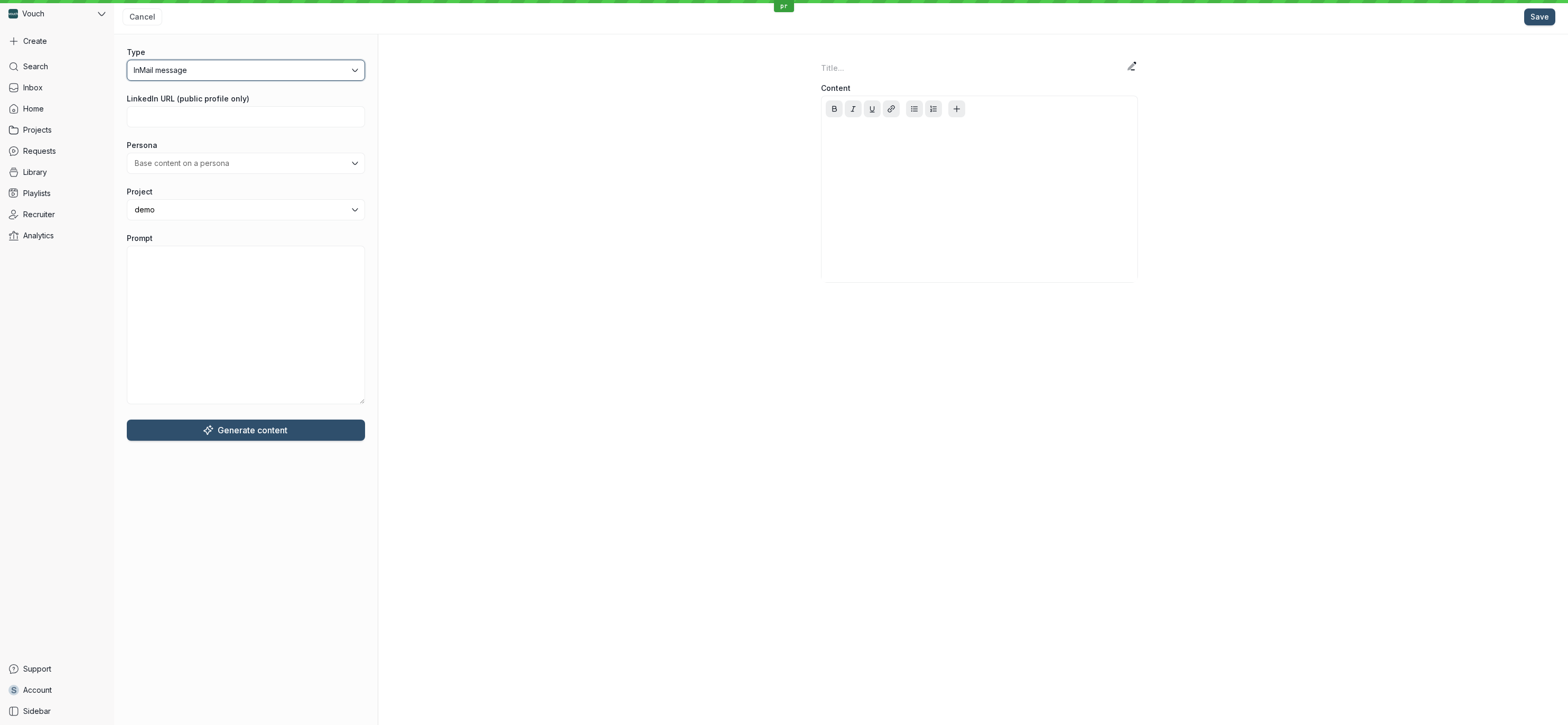
click at [340, 74] on span "InMail message" at bounding box center [242, 70] width 216 height 10
click at [442, 154] on div "Content" at bounding box center [980, 380] width 1177 height 691
drag, startPoint x: 443, startPoint y: 154, endPoint x: 450, endPoint y: 160, distance: 9.2
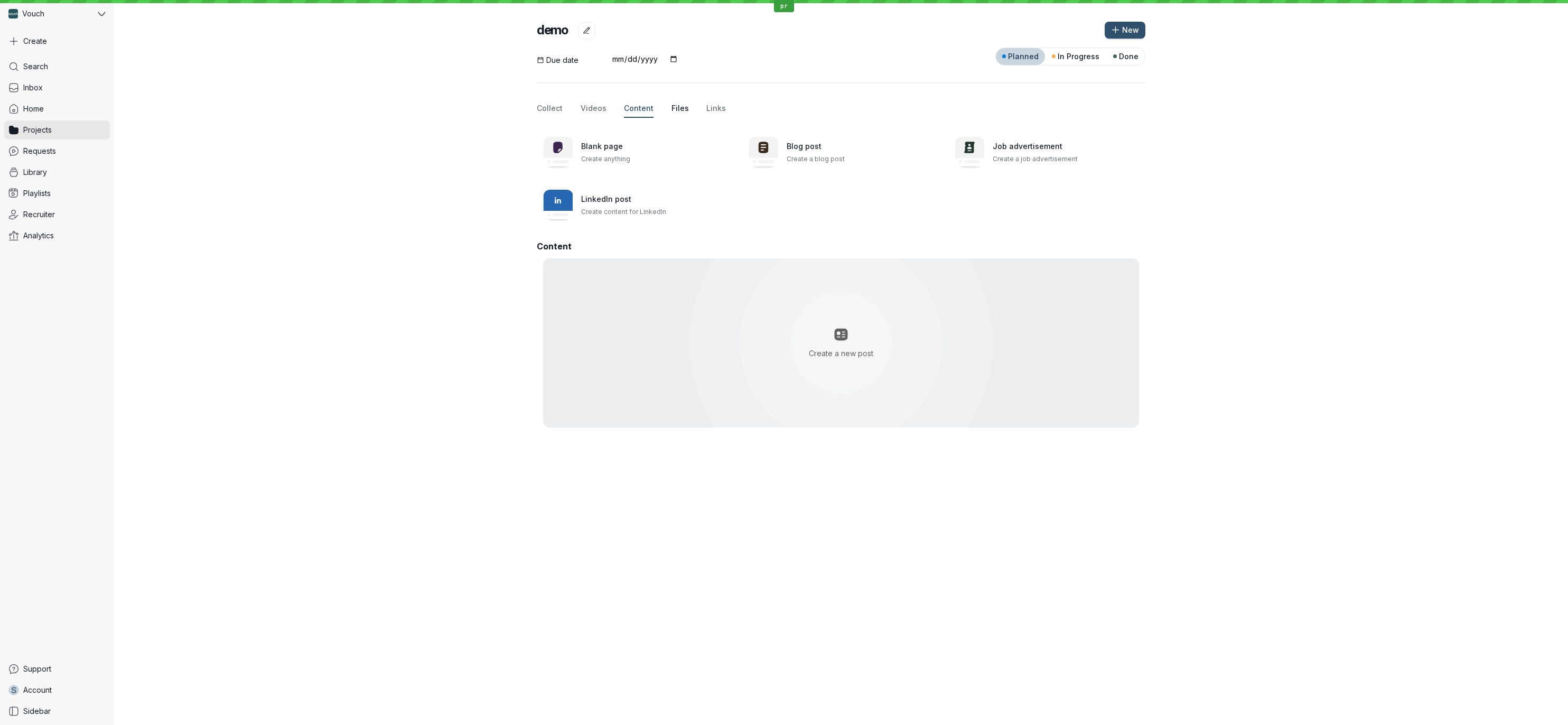
click at [679, 110] on span "Files" at bounding box center [680, 108] width 17 height 10
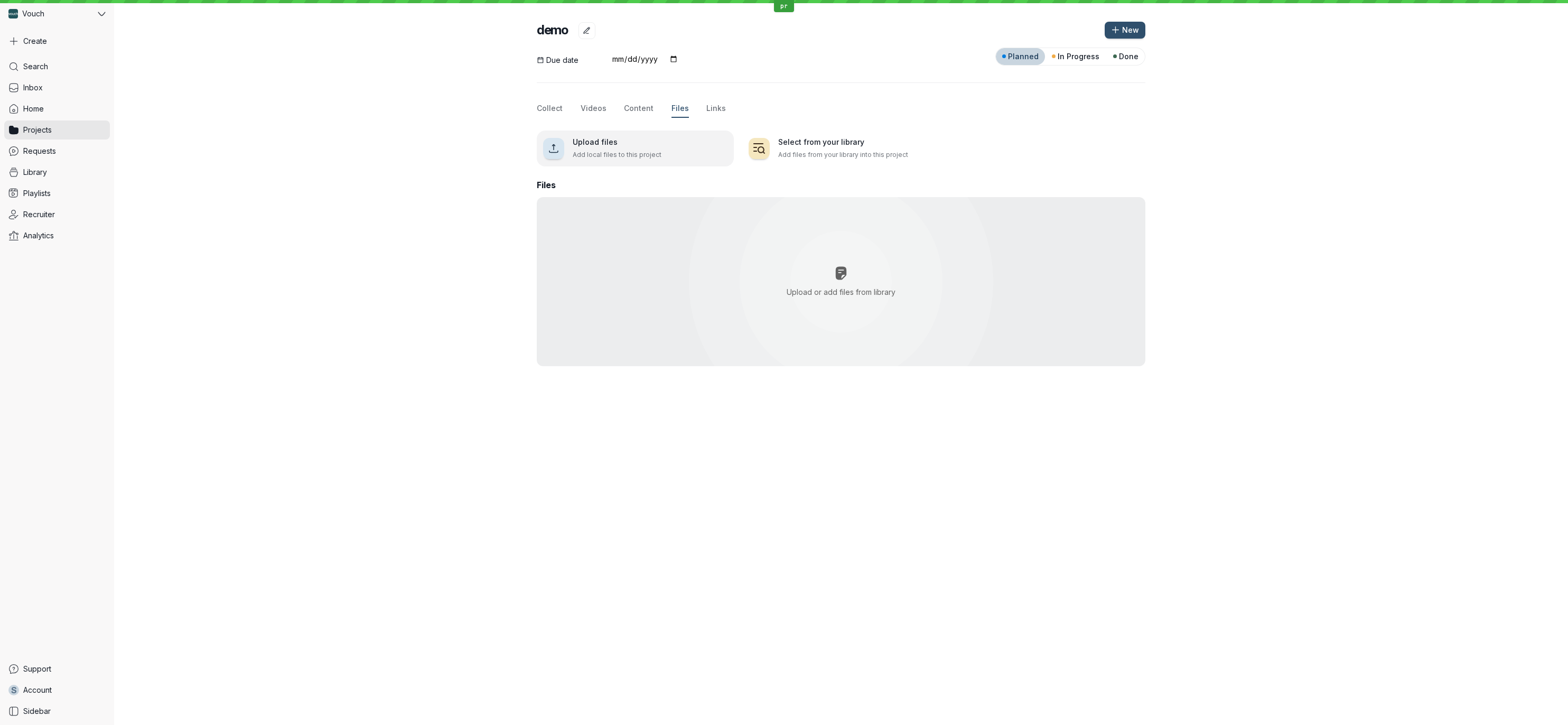
click at [652, 141] on h3 "Upload files" at bounding box center [650, 142] width 155 height 10
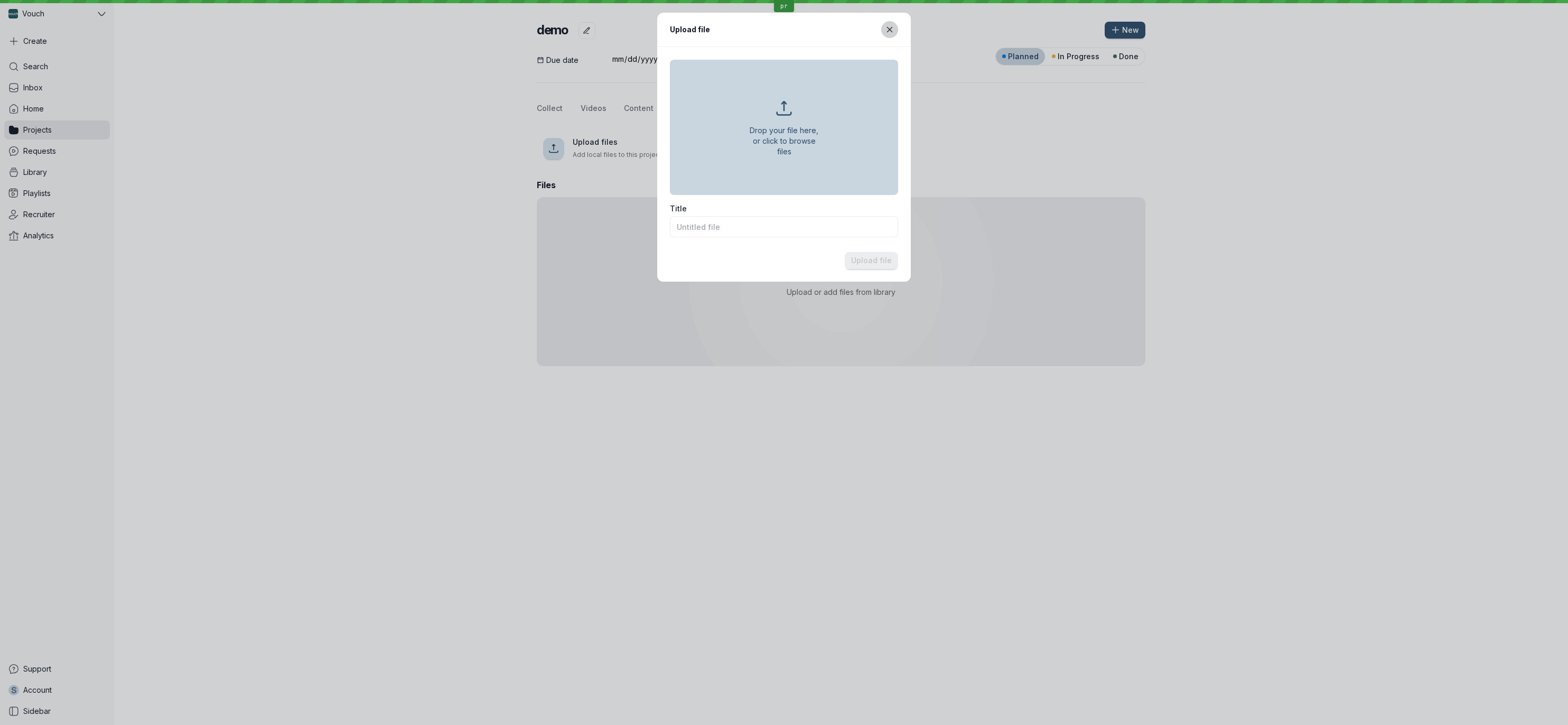
click at [887, 27] on icon "Close modal" at bounding box center [889, 29] width 9 height 9
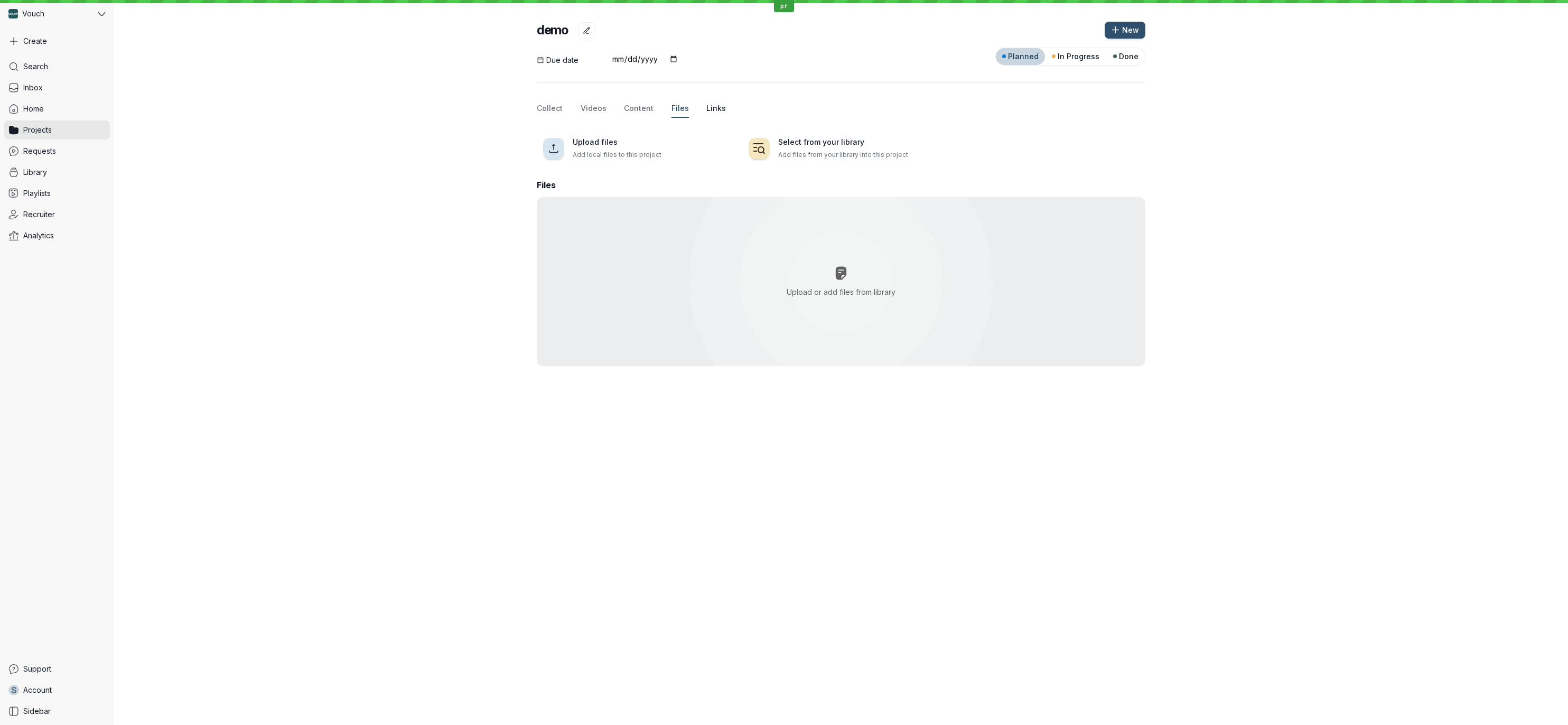
click at [713, 105] on span "Links" at bounding box center [716, 108] width 20 height 10
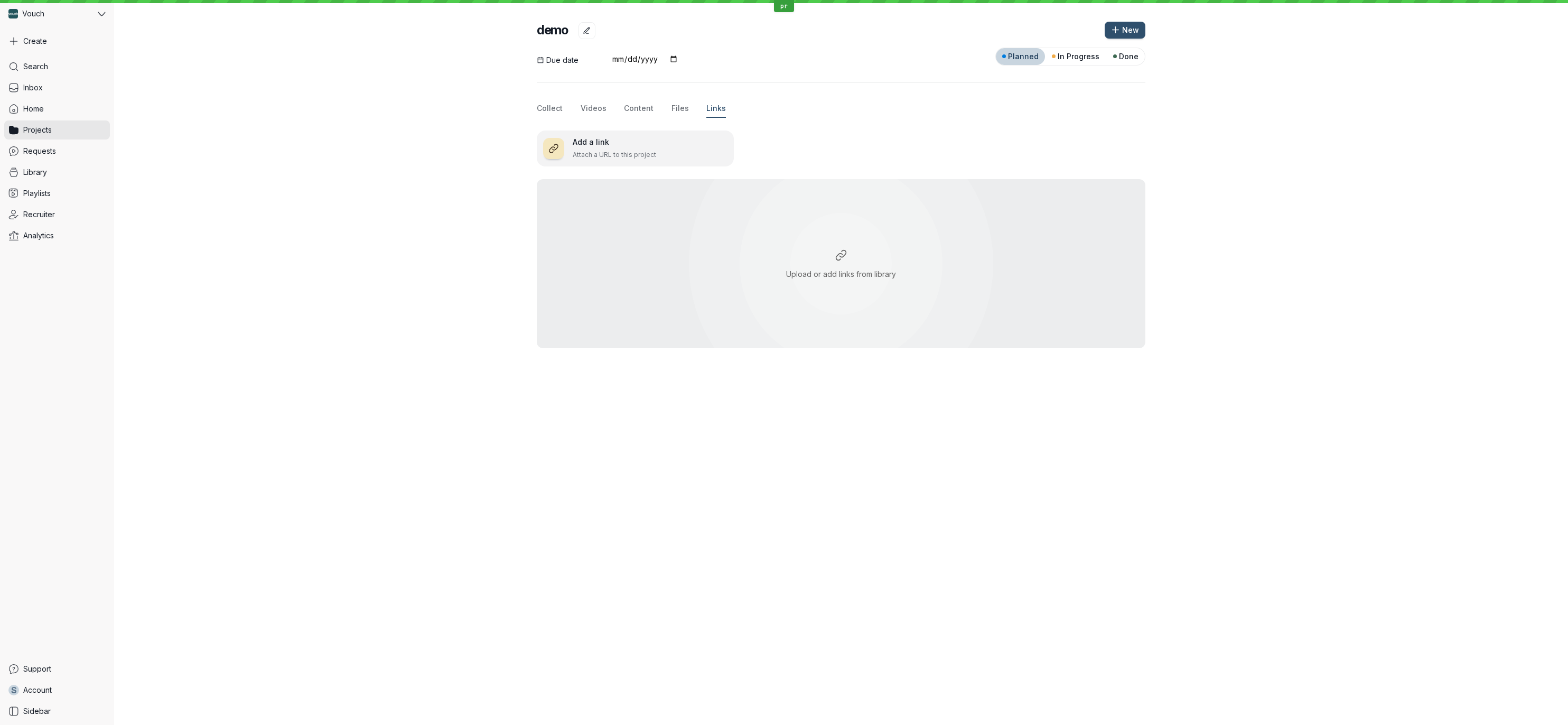
click at [600, 161] on button "Add a link Attach a URL to this project" at bounding box center [635, 149] width 197 height 36
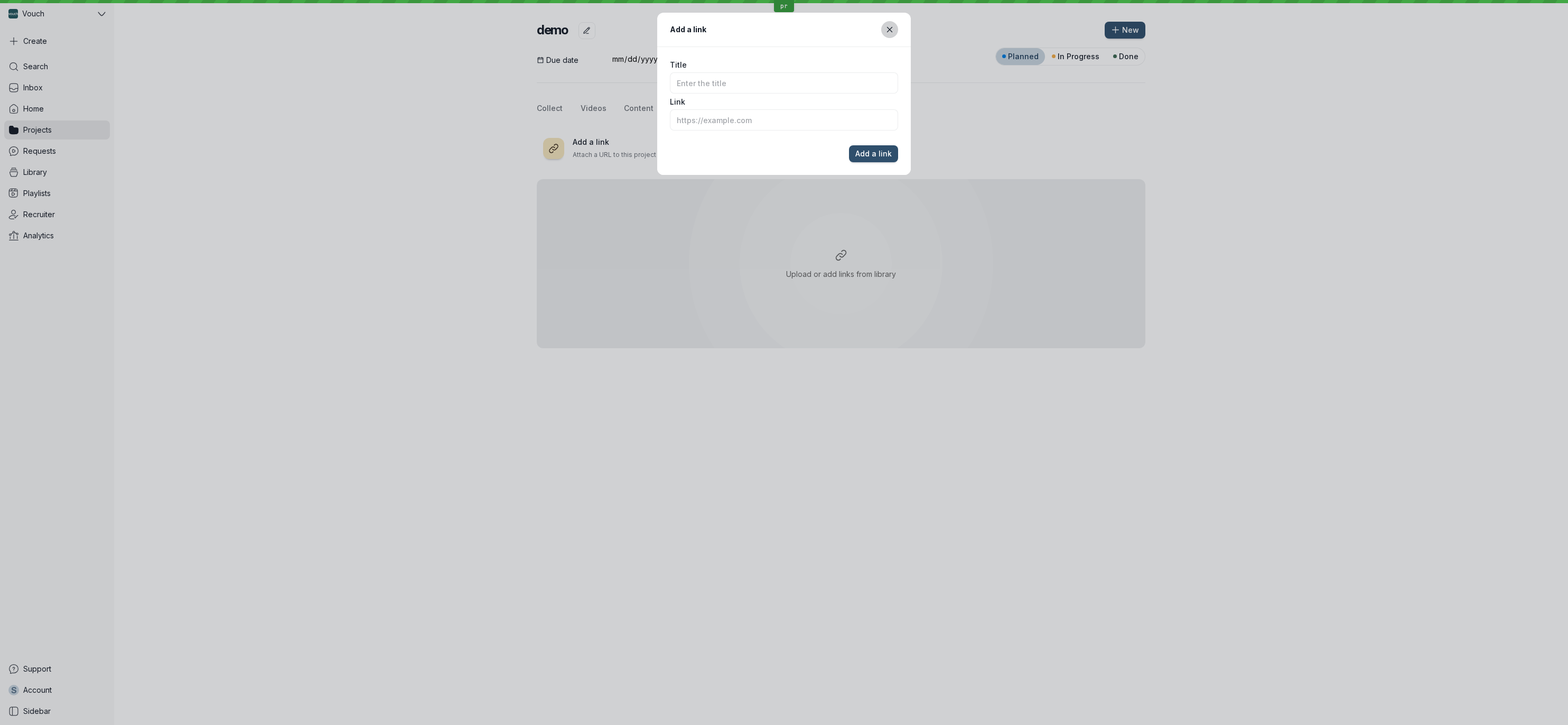
click at [890, 28] on icon "Close modal" at bounding box center [889, 29] width 5 height 5
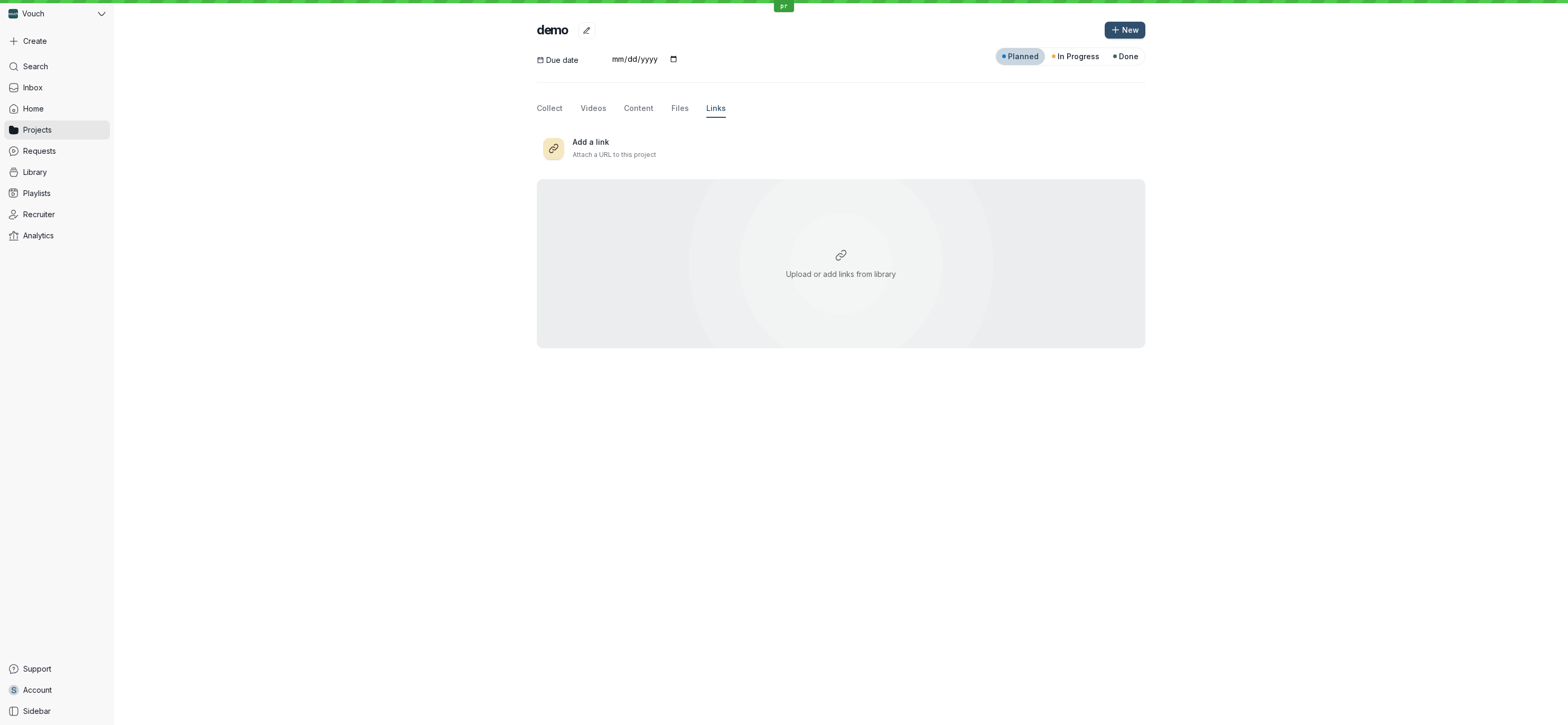
click at [882, 72] on div at bounding box center [841, 83] width 609 height 35
click at [629, 146] on h3 "Add a link" at bounding box center [650, 142] width 155 height 10
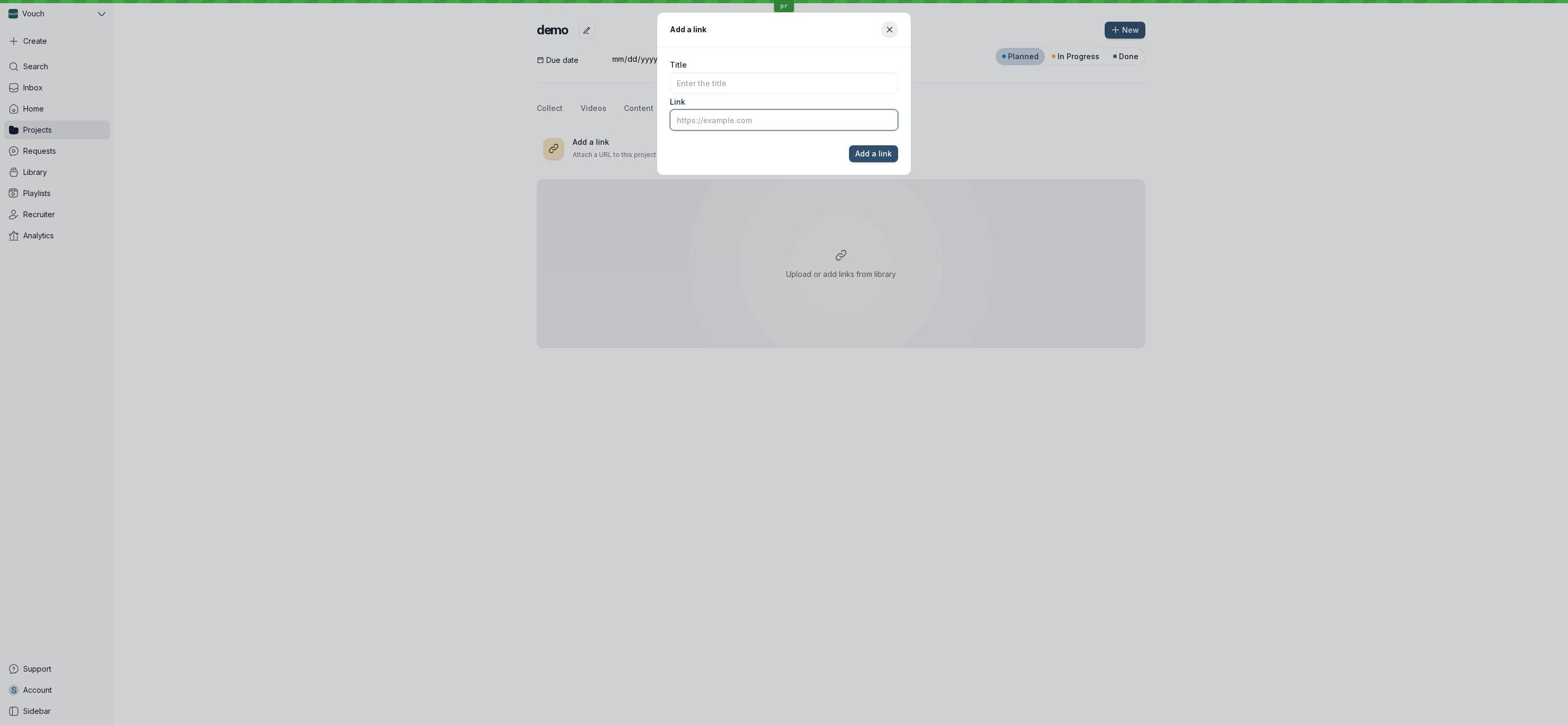
click at [817, 113] on input "Link" at bounding box center [784, 120] width 228 height 21
click at [806, 91] on input "Title" at bounding box center [784, 83] width 228 height 21
click at [811, 72] on input "Title" at bounding box center [784, 83] width 228 height 21
click at [887, 31] on icon "Close modal" at bounding box center [889, 29] width 5 height 5
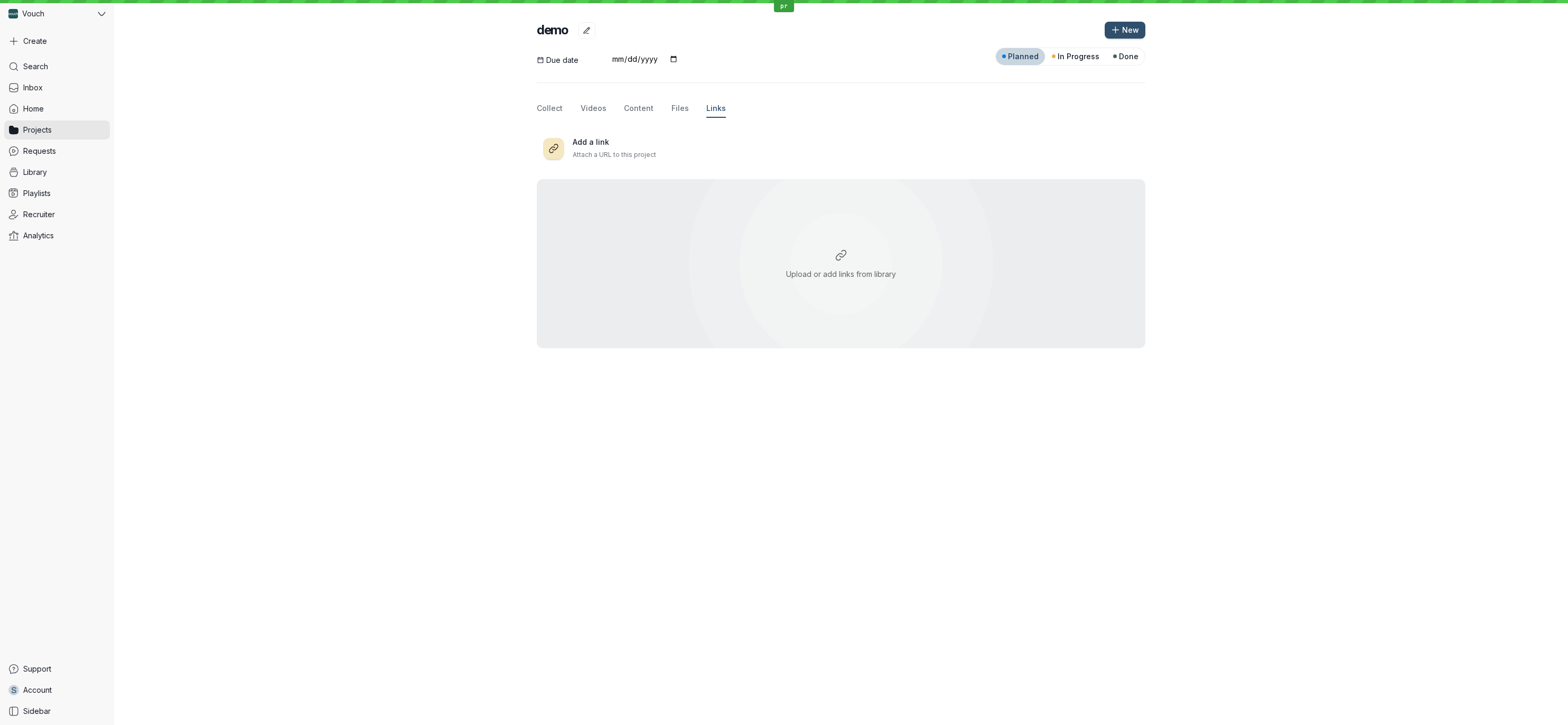
click at [987, 135] on div "Add a link Attach a URL to this project" at bounding box center [841, 149] width 609 height 36
click at [626, 61] on input "date" at bounding box center [645, 59] width 67 height 9
click at [478, 124] on div "Due date Planned In Progress Done Collect Videos Content Files Links Add a link…" at bounding box center [841, 194] width 1454 height 309
click at [80, 131] on link "Projects" at bounding box center [57, 130] width 105 height 19
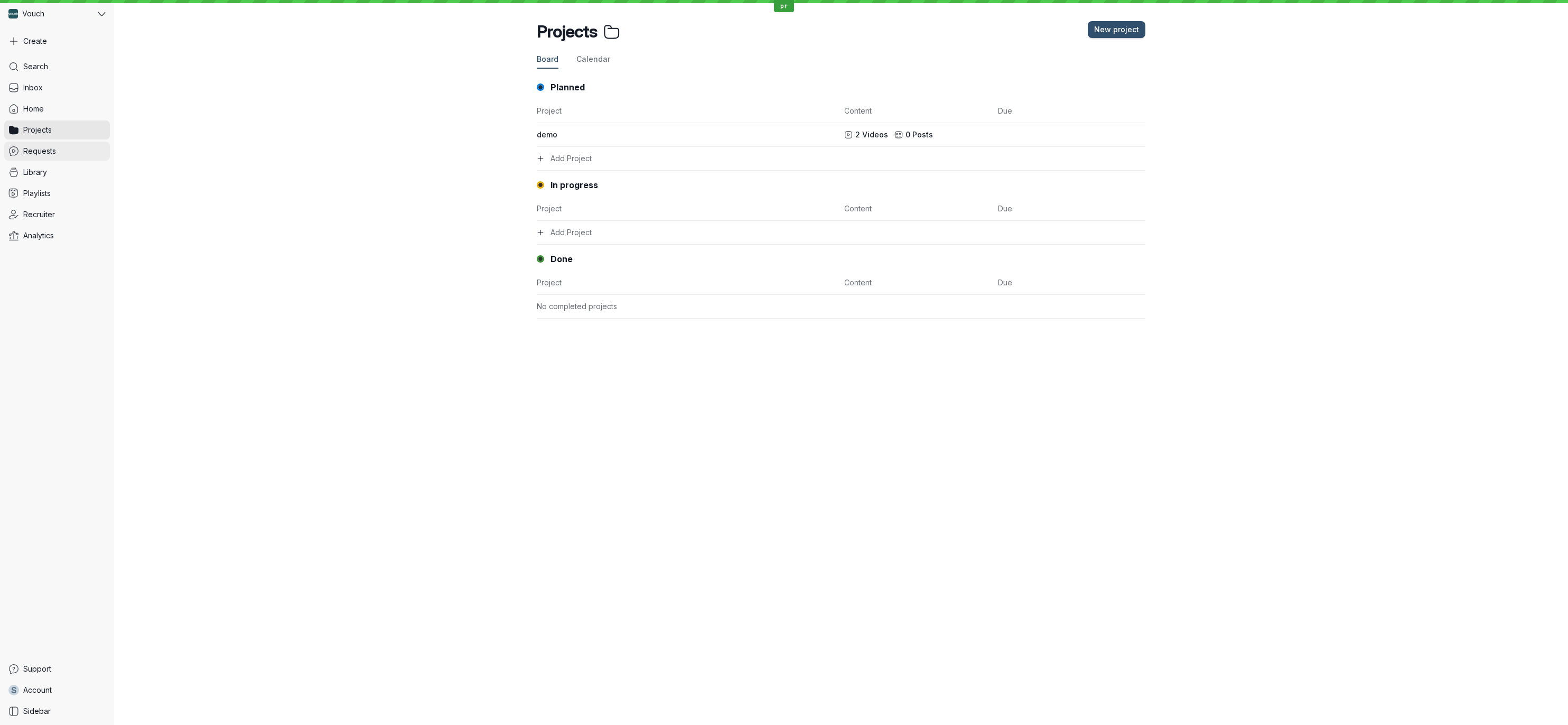
click at [103, 151] on link "Requests" at bounding box center [57, 151] width 105 height 19
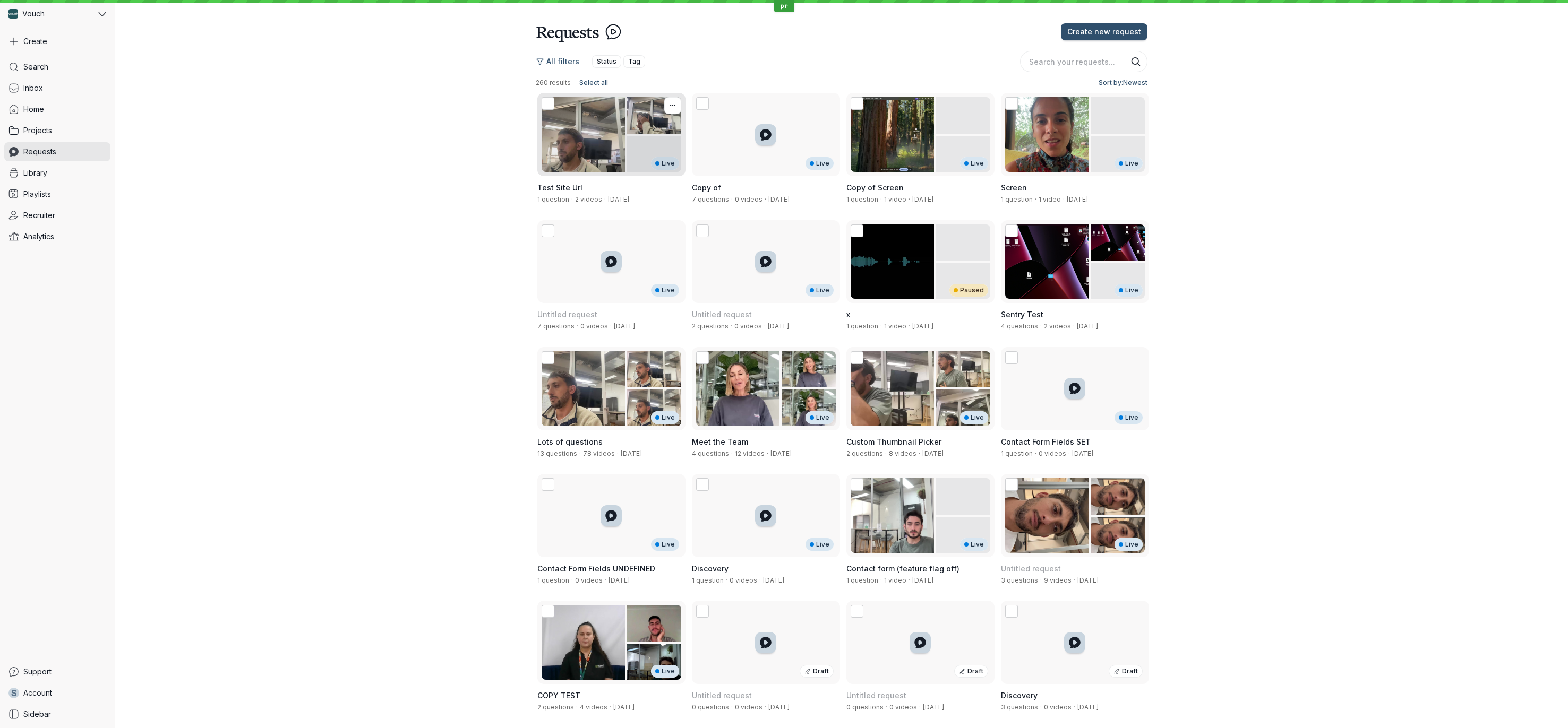
click at [596, 166] on div "Live" at bounding box center [611, 134] width 148 height 83
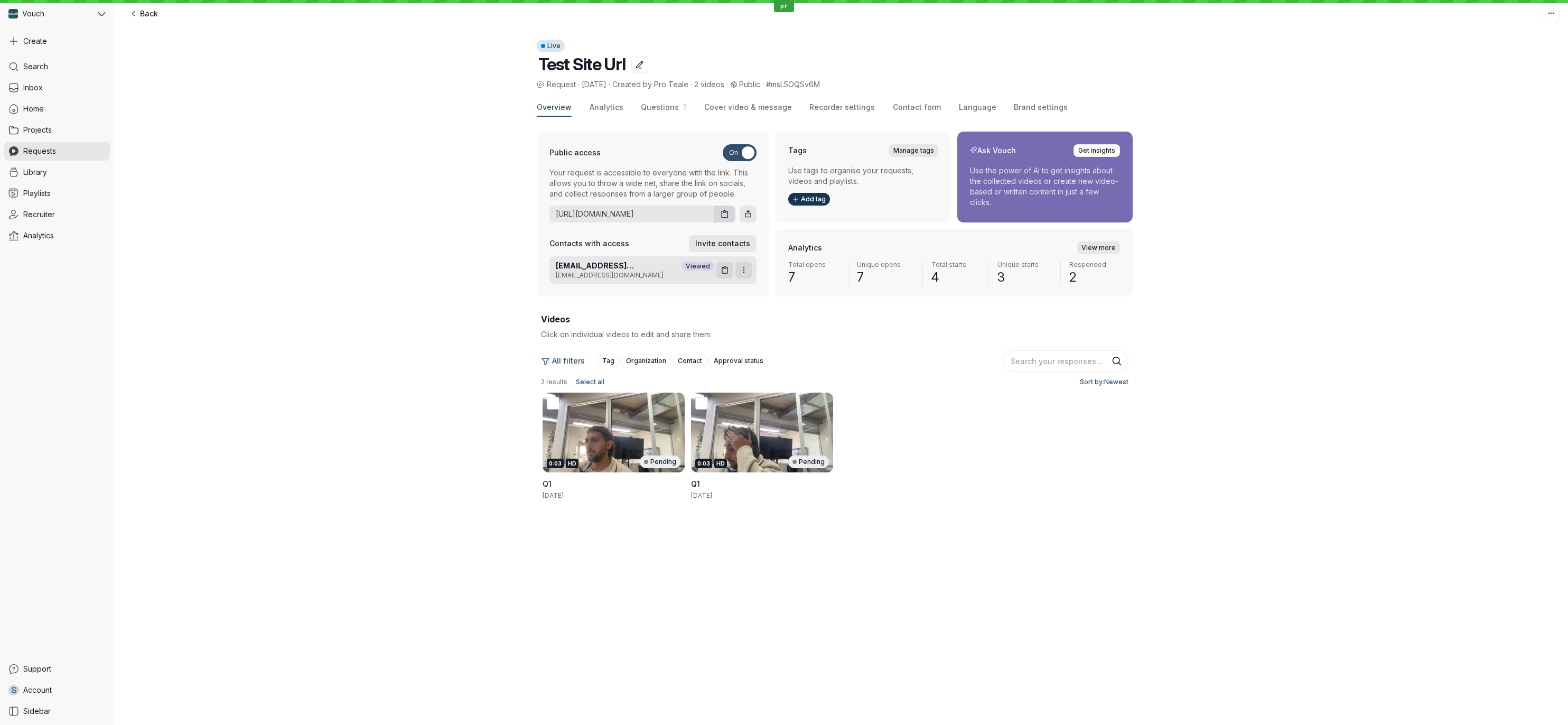
click at [640, 267] on span "[EMAIL_ADDRESS][DOMAIN_NAME]" at bounding box center [617, 265] width 124 height 10
click at [640, 268] on span "[EMAIL_ADDRESS][DOMAIN_NAME]" at bounding box center [617, 265] width 124 height 10
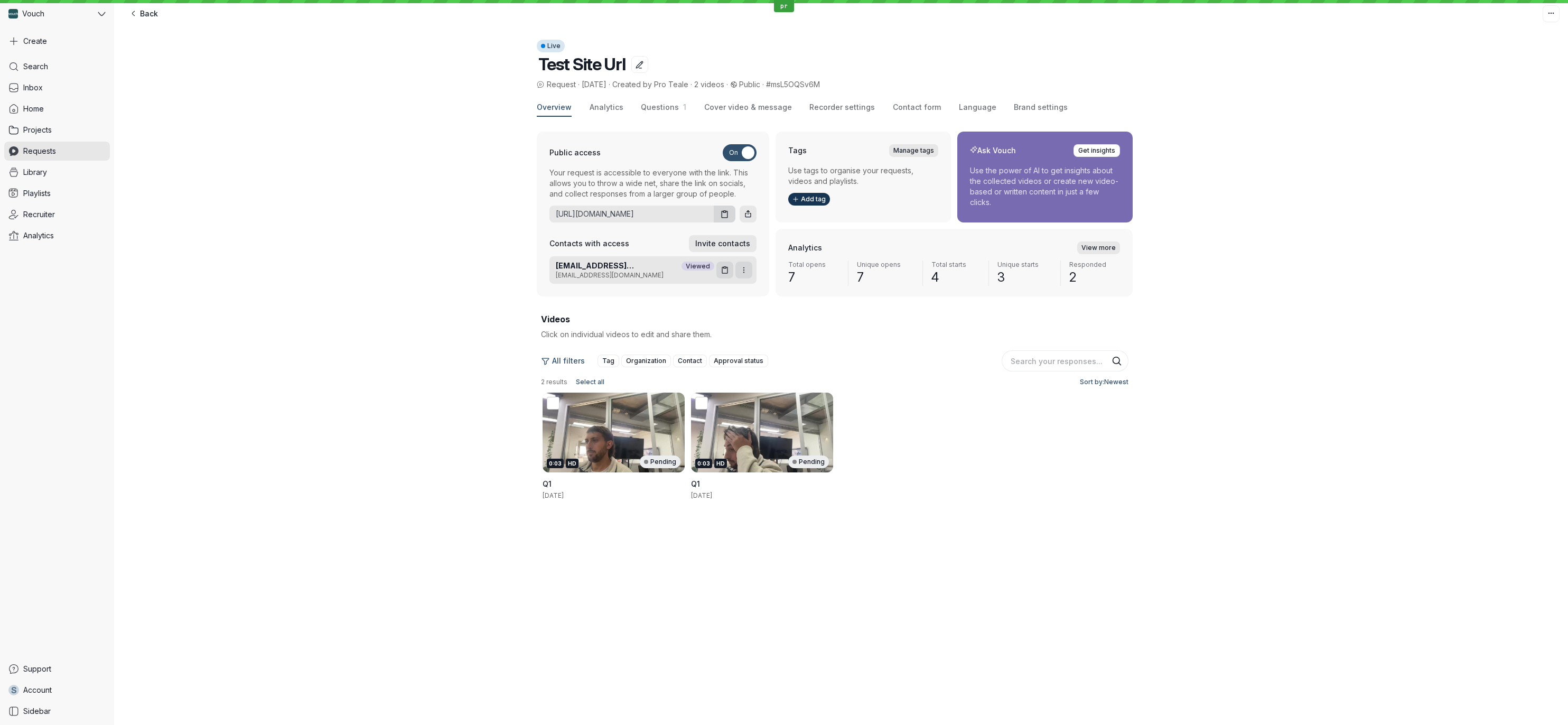
click at [640, 268] on span "[EMAIL_ADDRESS][DOMAIN_NAME]" at bounding box center [617, 265] width 124 height 10
click at [640, 268] on span "[EMAIL_ADDRESS][DOMAIN_NAME]" at bounding box center [617, 265] width 124 height 10
click at [640, 274] on span "[EMAIL_ADDRESS][DOMAIN_NAME]" at bounding box center [634, 275] width 158 height 9
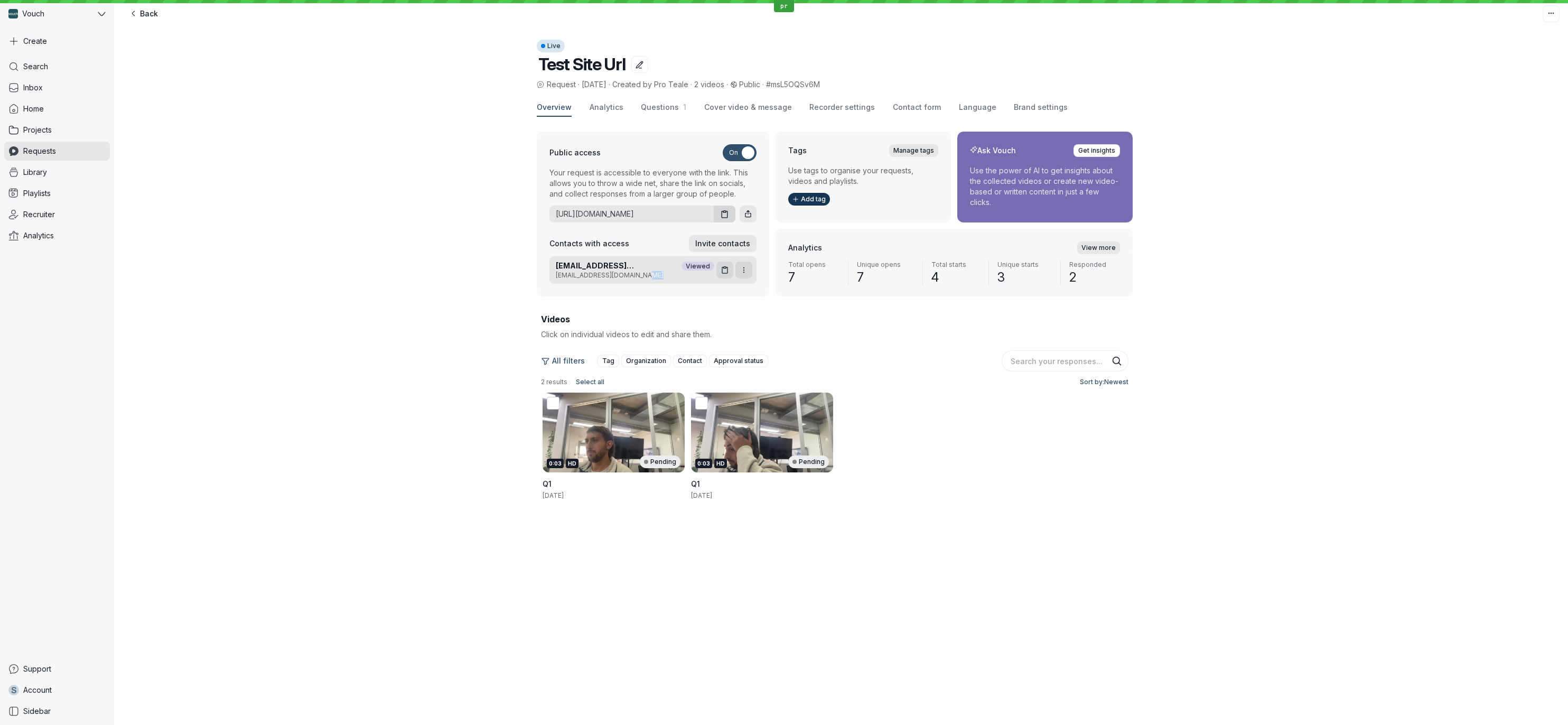
click at [639, 279] on span "[EMAIL_ADDRESS][DOMAIN_NAME]" at bounding box center [634, 275] width 158 height 9
click at [637, 281] on div "[EMAIL_ADDRESS][DOMAIN_NAME] Viewed [EMAIL_ADDRESS][DOMAIN_NAME]" at bounding box center [652, 270] width 207 height 28
click at [625, 282] on div "[EMAIL_ADDRESS][DOMAIN_NAME] Viewed [EMAIL_ADDRESS][DOMAIN_NAME]" at bounding box center [652, 270] width 207 height 28
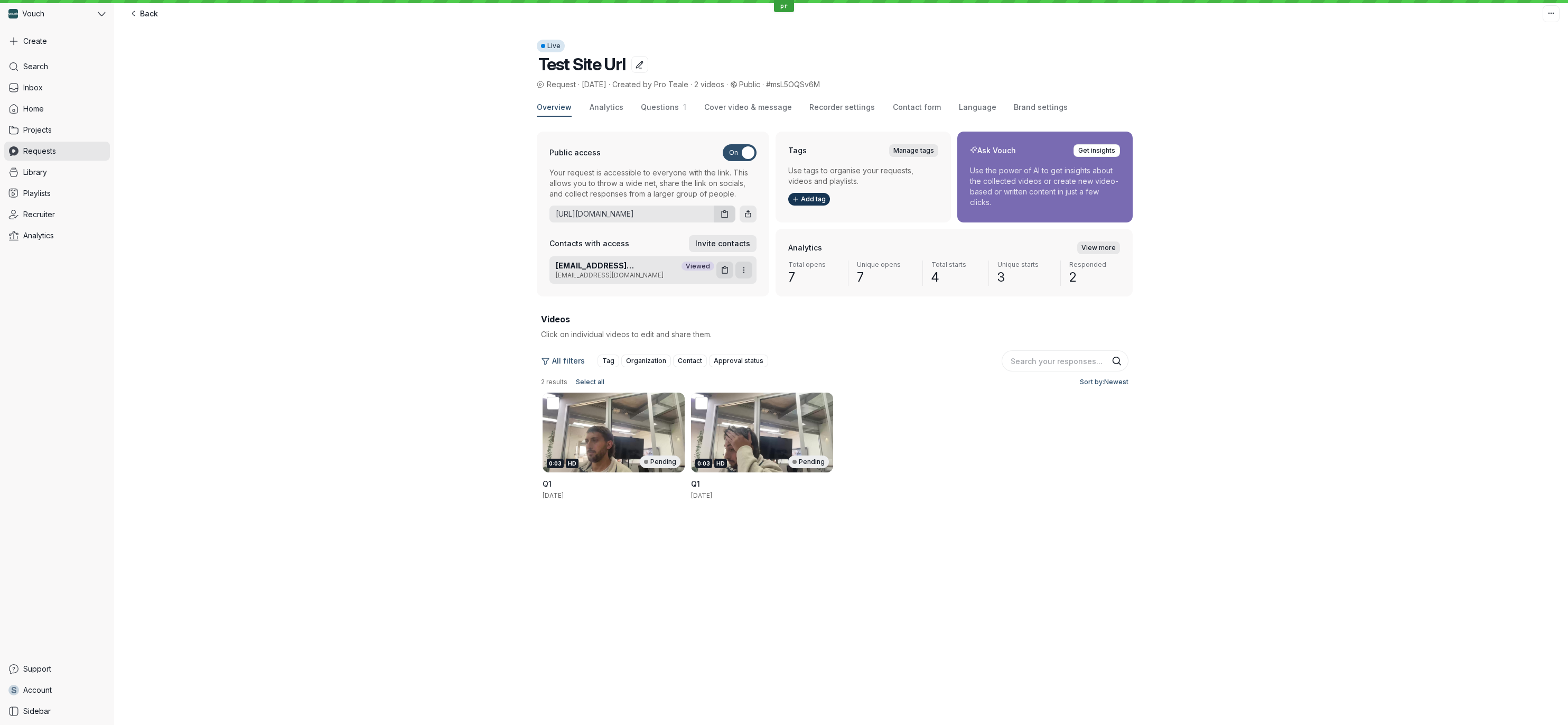
click at [397, 311] on div "Overview Analytics Questions 1 Cover video & message Recorder settings Contact …" at bounding box center [841, 323] width 1454 height 464
click at [372, 286] on div "Overview Analytics Questions 1 Cover video & message Recorder settings Contact …" at bounding box center [841, 323] width 1454 height 464
click at [383, 262] on div "Overview Analytics Questions 1 Cover video & message Recorder settings Contact …" at bounding box center [841, 323] width 1454 height 464
click at [357, 297] on div "Overview Analytics Questions 1 Cover video & message Recorder settings Contact …" at bounding box center [841, 323] width 1454 height 464
